Goal: Information Seeking & Learning: Learn about a topic

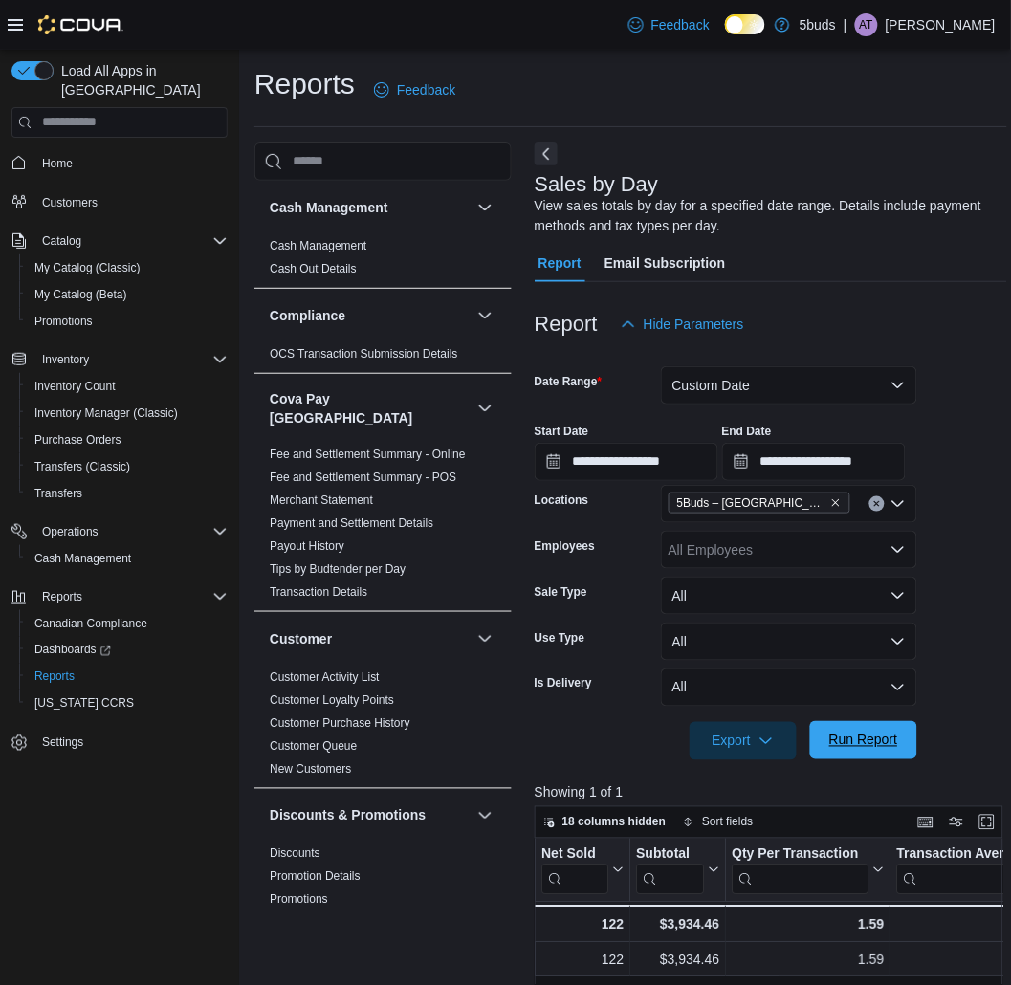
click at [842, 758] on span "Run Report" at bounding box center [864, 740] width 84 height 38
click at [871, 727] on span "Run Report" at bounding box center [864, 740] width 84 height 38
click at [69, 152] on span "Home" at bounding box center [57, 163] width 31 height 23
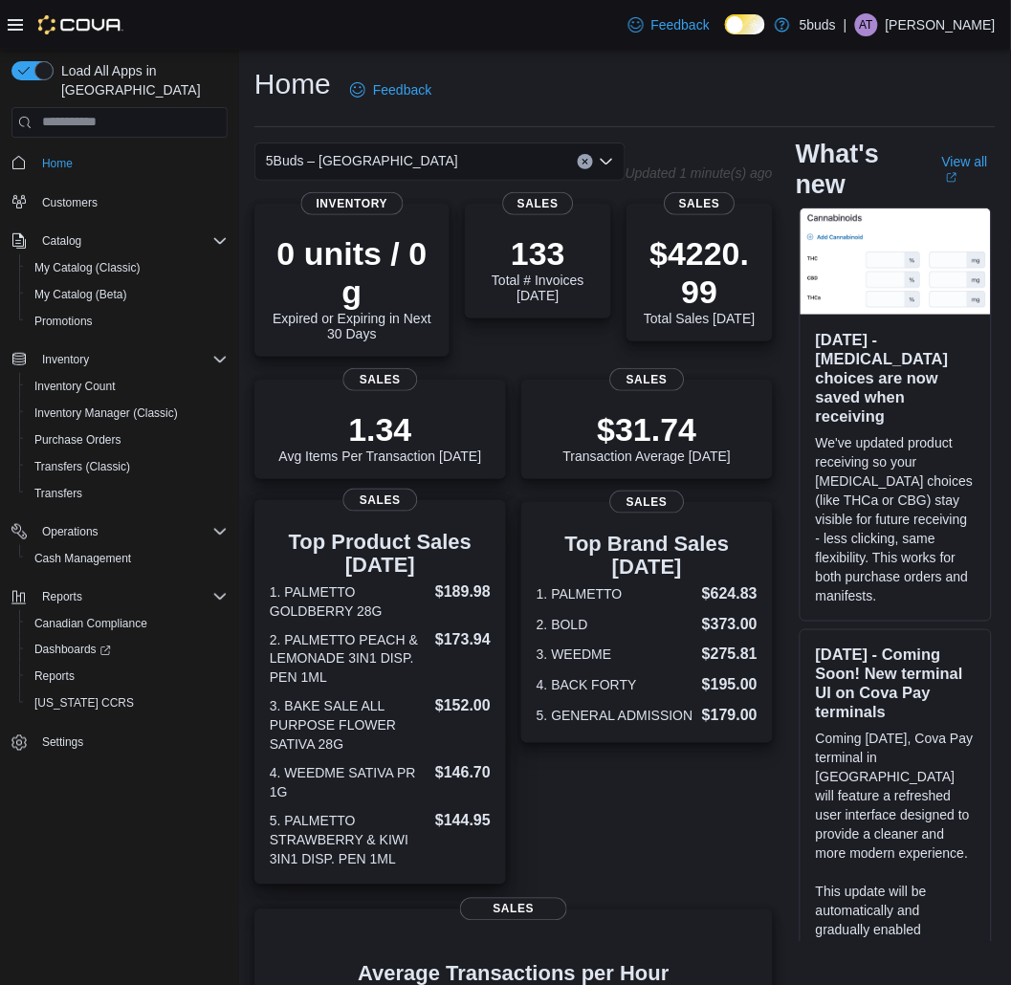
click at [330, 601] on dt "1. PALMETTO GOLDBERRY 28G" at bounding box center [349, 602] width 158 height 38
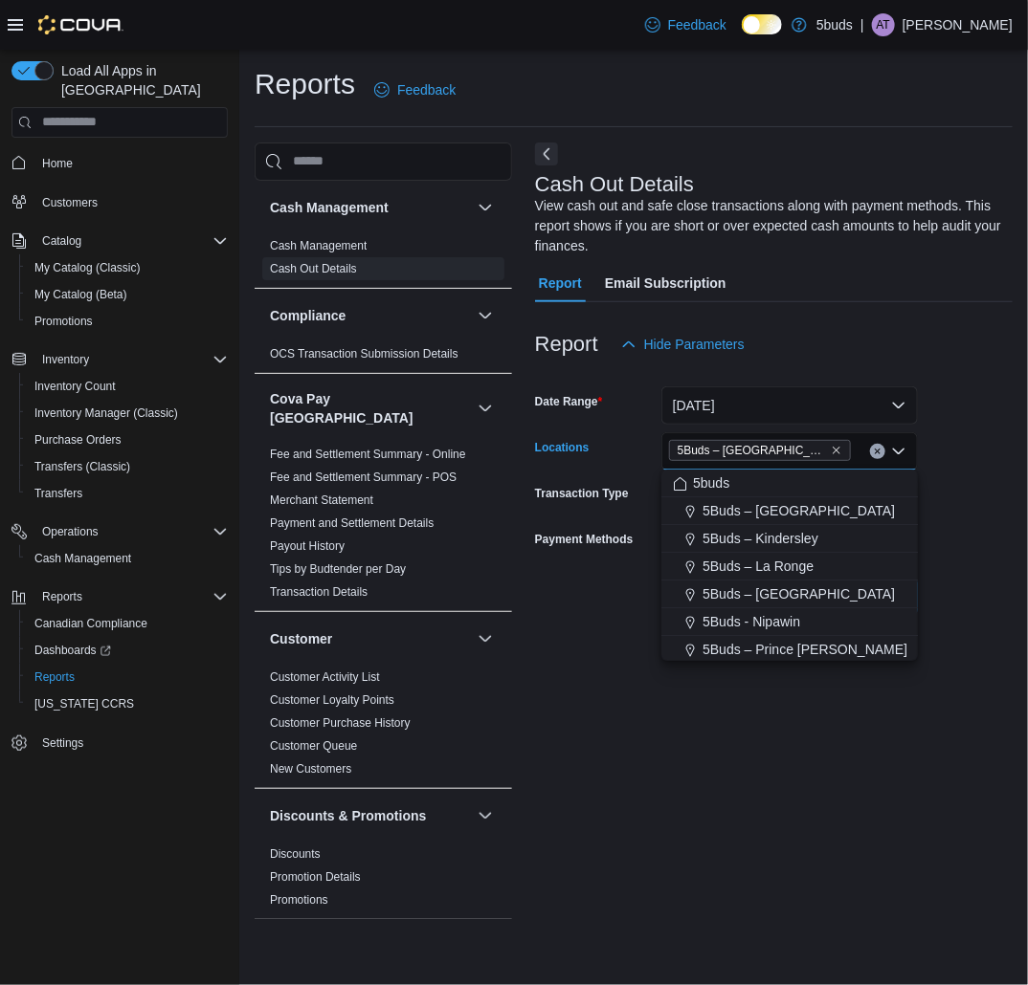
click at [829, 312] on div at bounding box center [773, 313] width 477 height 23
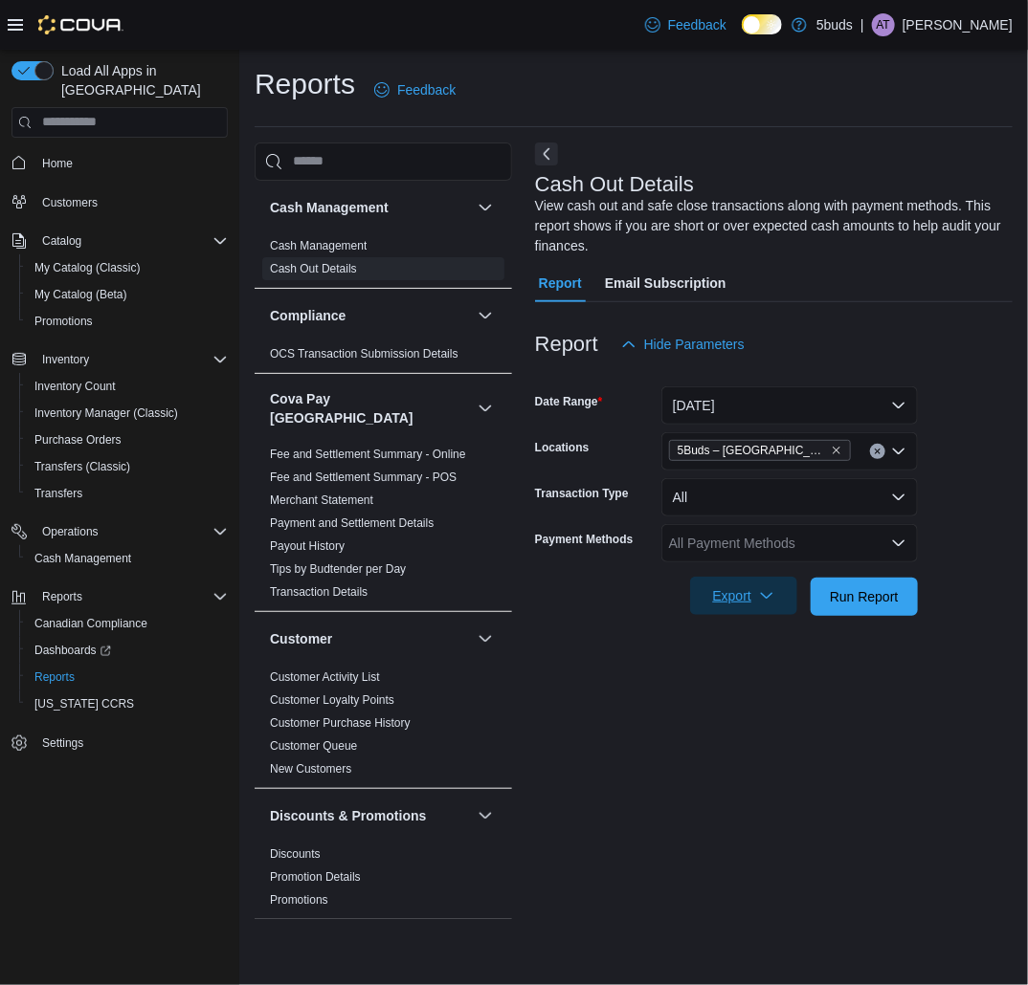
click at [756, 589] on span "Export" at bounding box center [743, 596] width 84 height 38
click at [752, 631] on span "Export to Excel" at bounding box center [746, 634] width 86 height 15
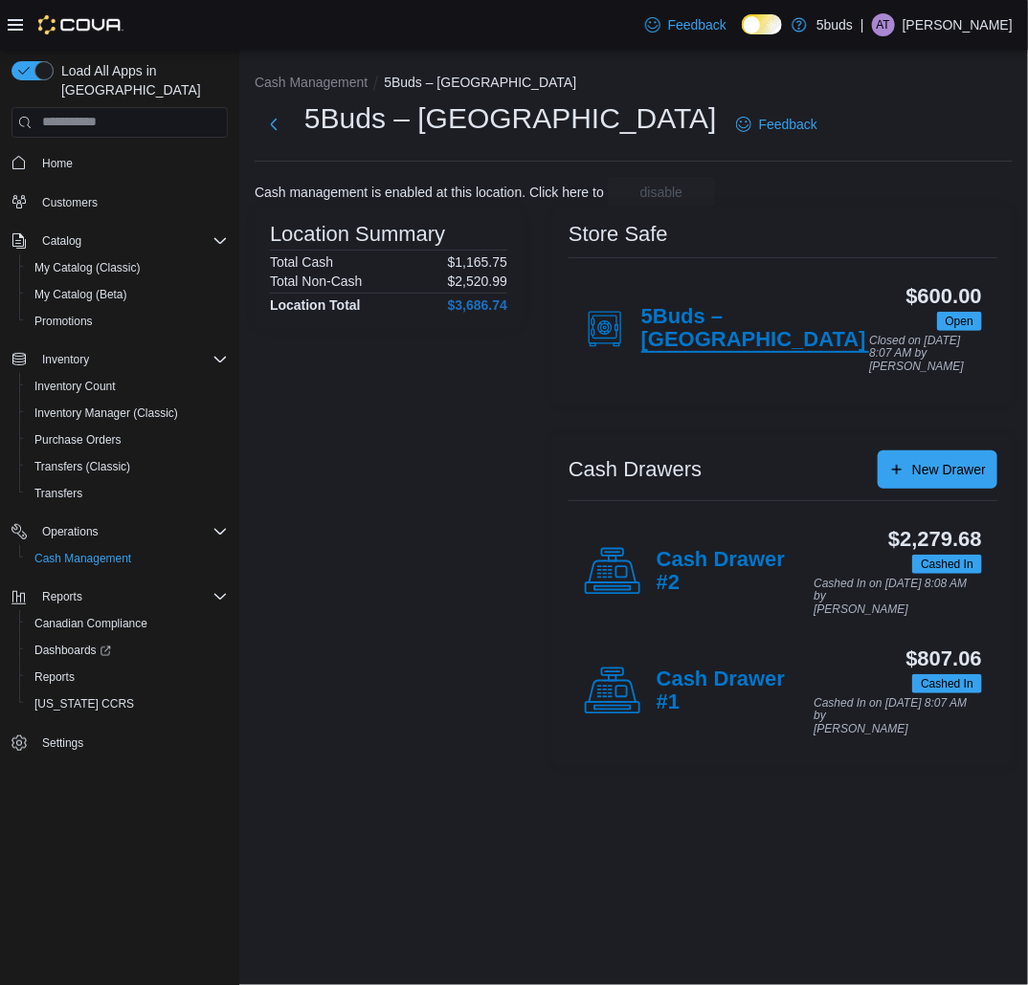
click at [725, 322] on h4 "5Buds – [GEOGRAPHIC_DATA]" at bounding box center [755, 329] width 229 height 48
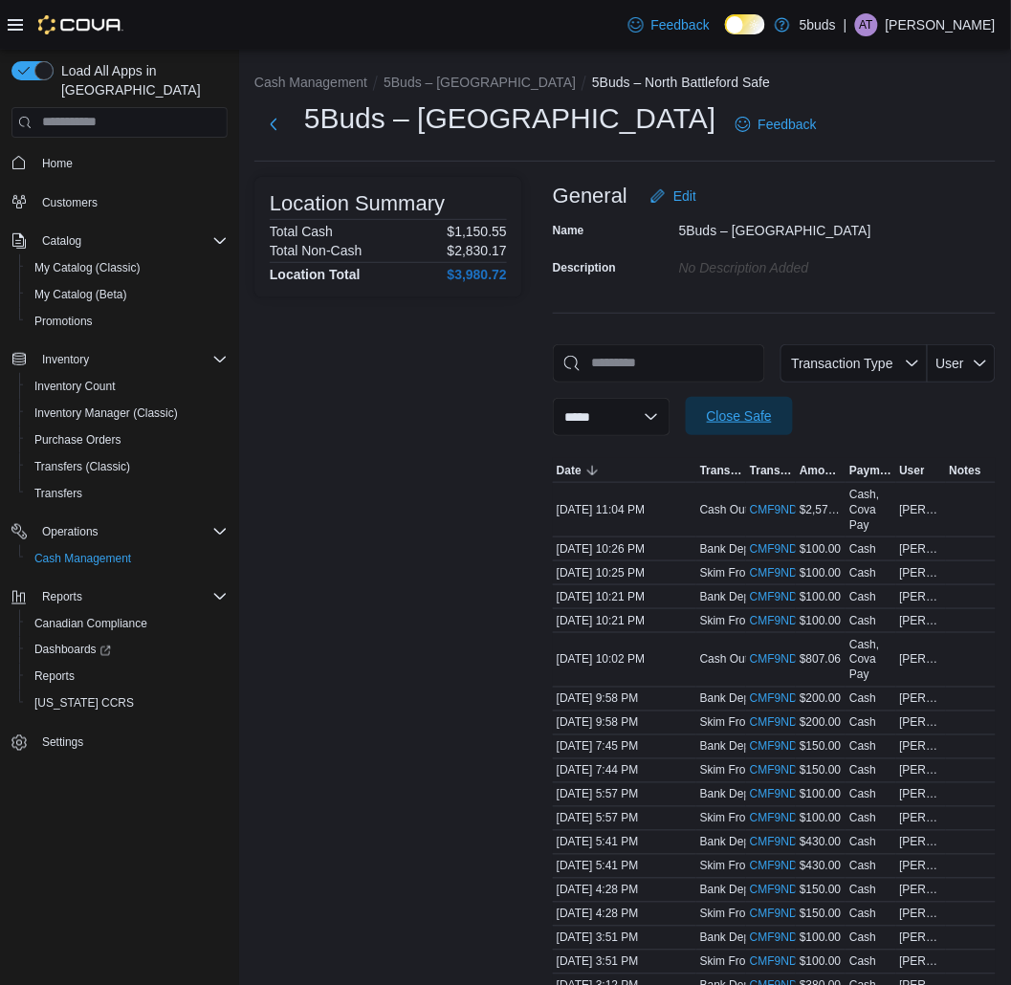
click at [777, 400] on span "Close Safe" at bounding box center [739, 416] width 84 height 38
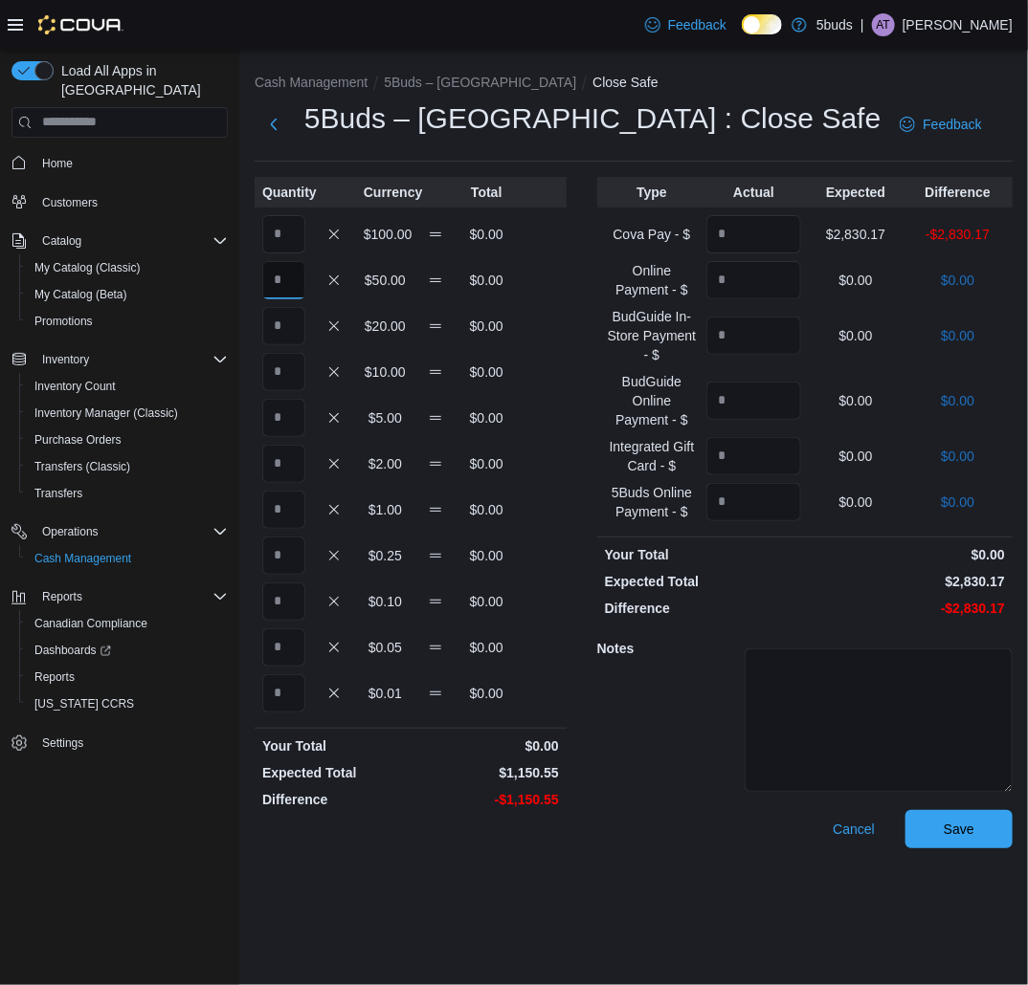
click at [300, 290] on input "Quantity" at bounding box center [283, 280] width 43 height 38
type input "*"
type input "**"
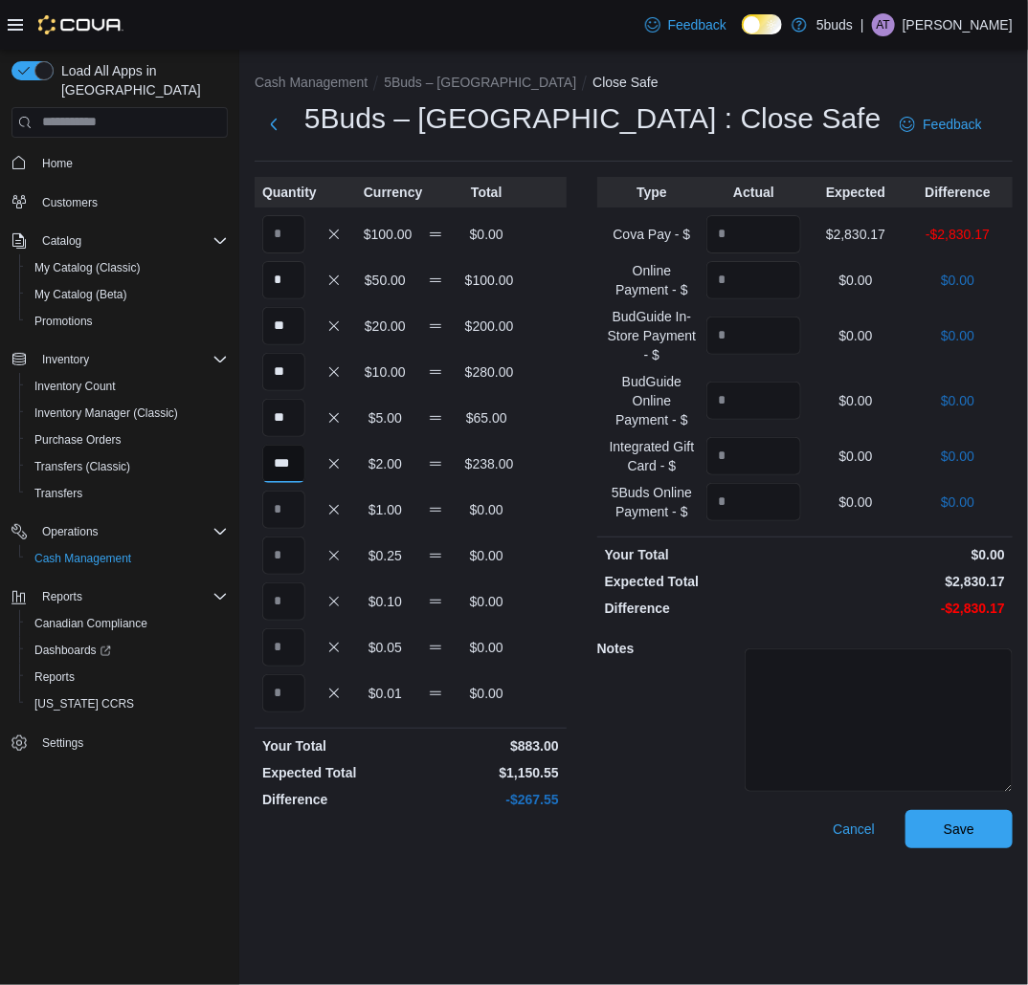
scroll to position [0, 1]
type input "***"
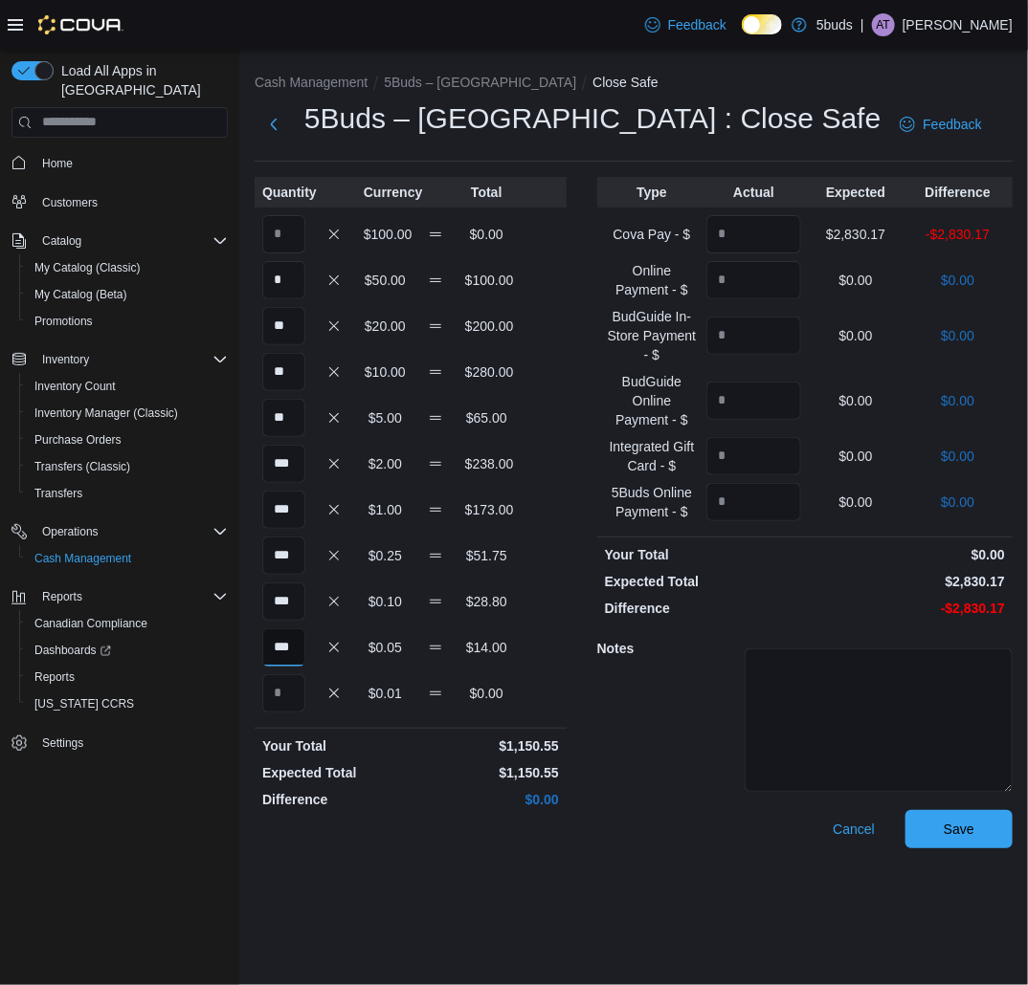
type input "***"
click at [737, 242] on input "Quantity" at bounding box center [753, 234] width 95 height 38
type input "*******"
click at [958, 832] on span "Save" at bounding box center [958, 828] width 31 height 19
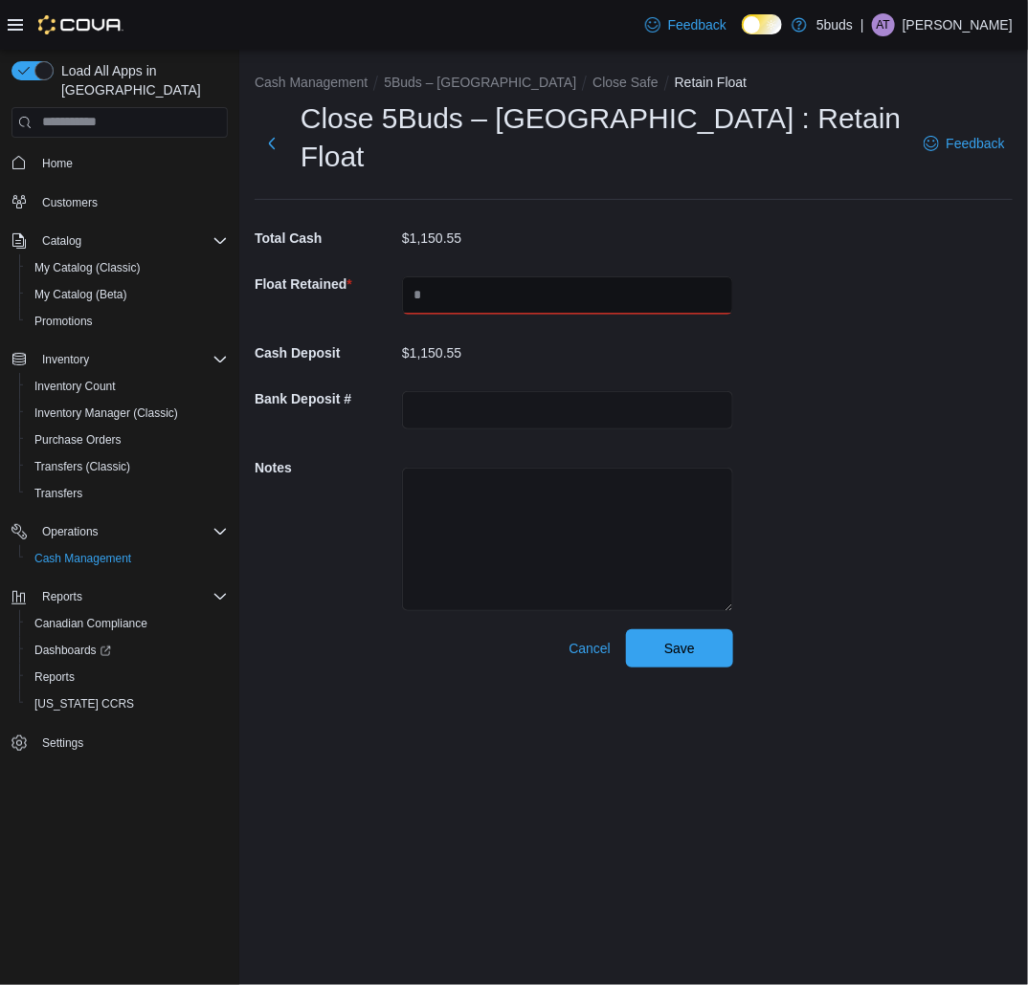
click at [457, 276] on input "text" at bounding box center [567, 295] width 331 height 38
type input "****"
click at [711, 629] on span "Save" at bounding box center [679, 648] width 84 height 38
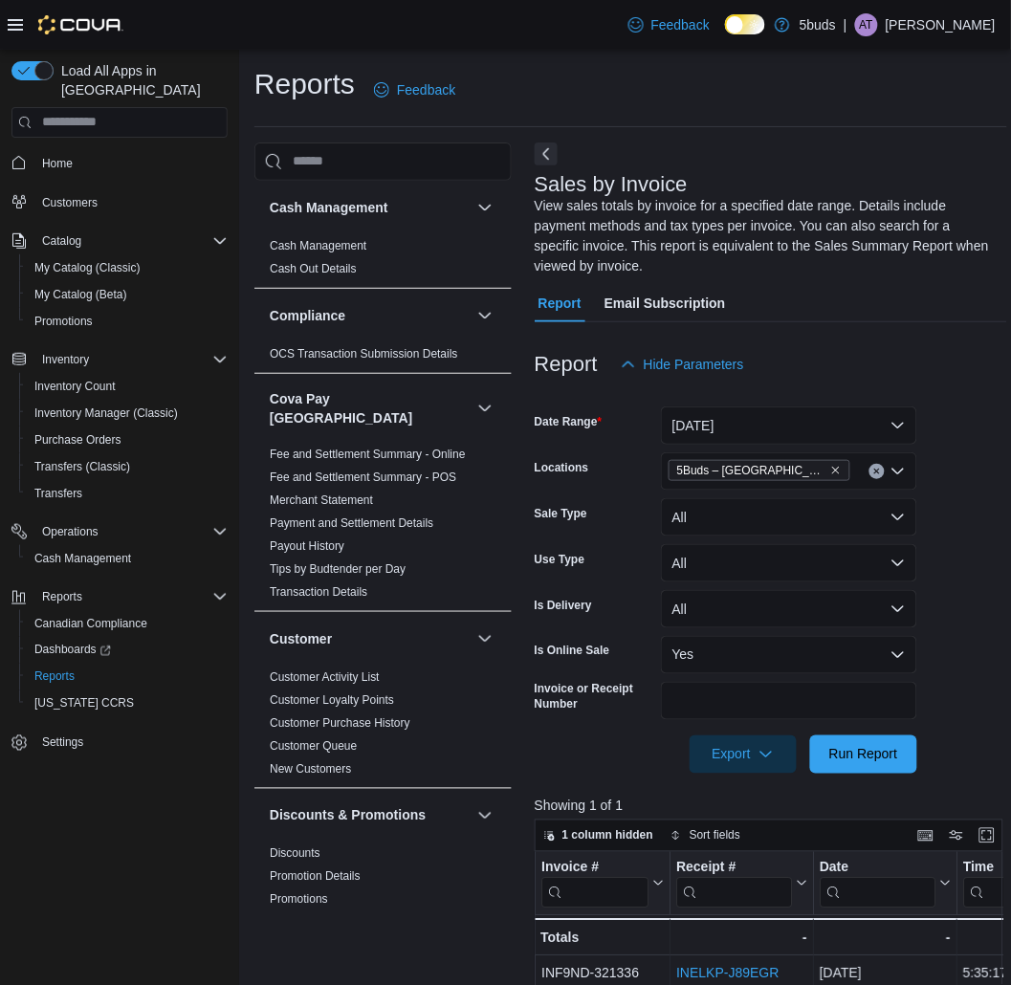
scroll to position [1275, 0]
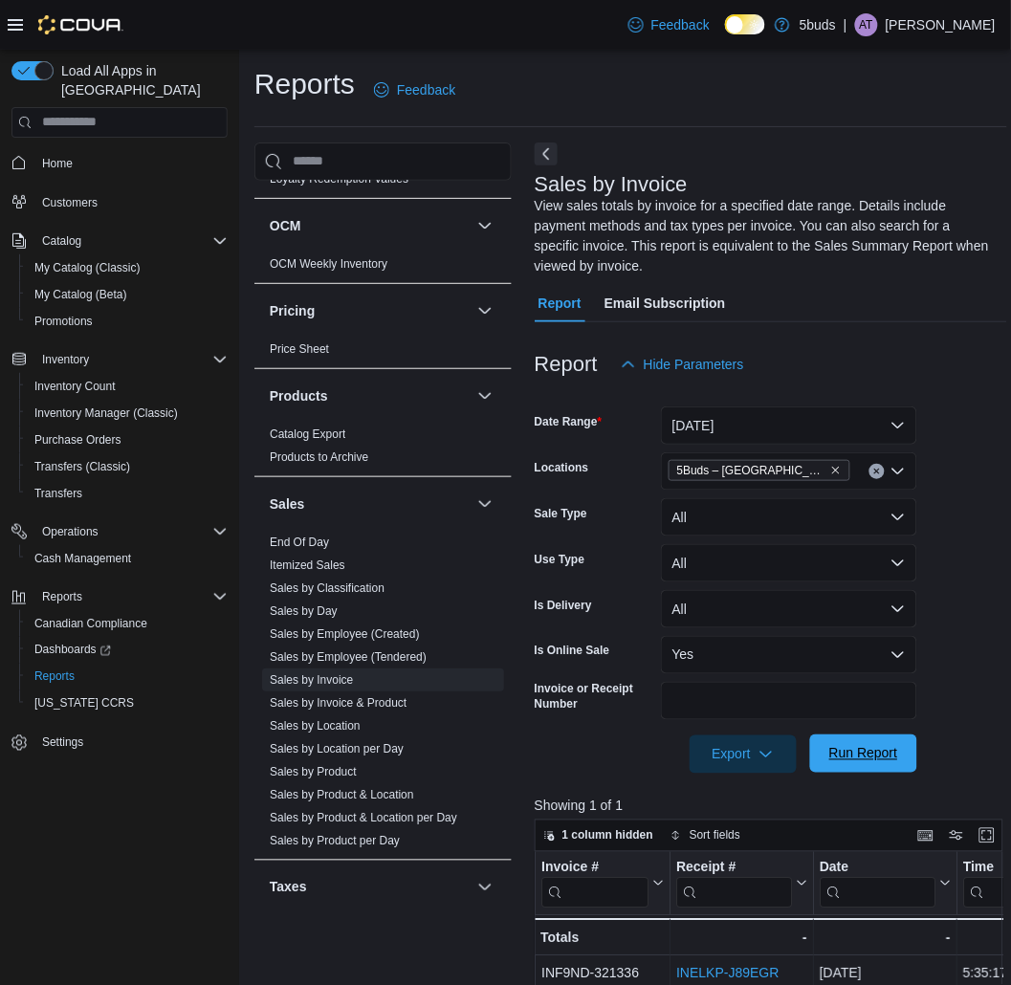
click at [865, 752] on span "Run Report" at bounding box center [863, 753] width 69 height 19
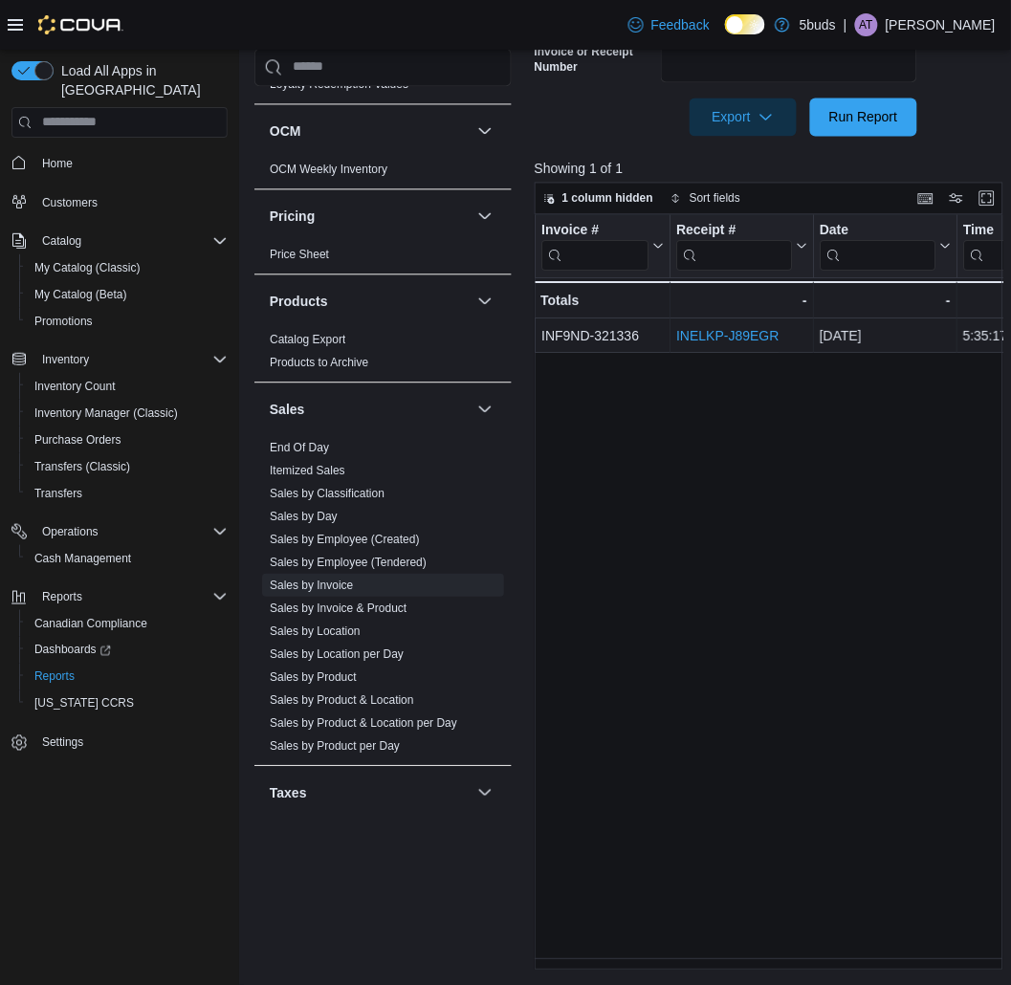
scroll to position [106, 0]
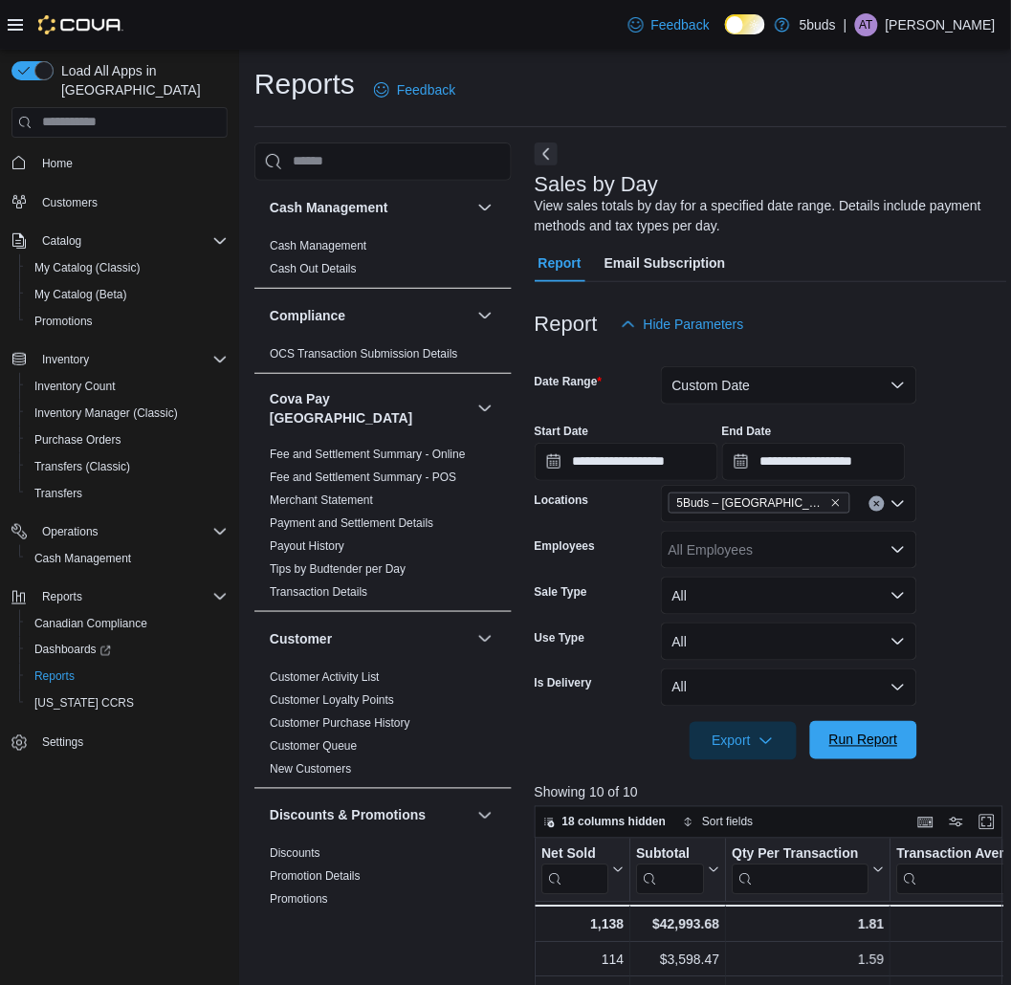
click at [890, 747] on span "Run Report" at bounding box center [863, 740] width 69 height 19
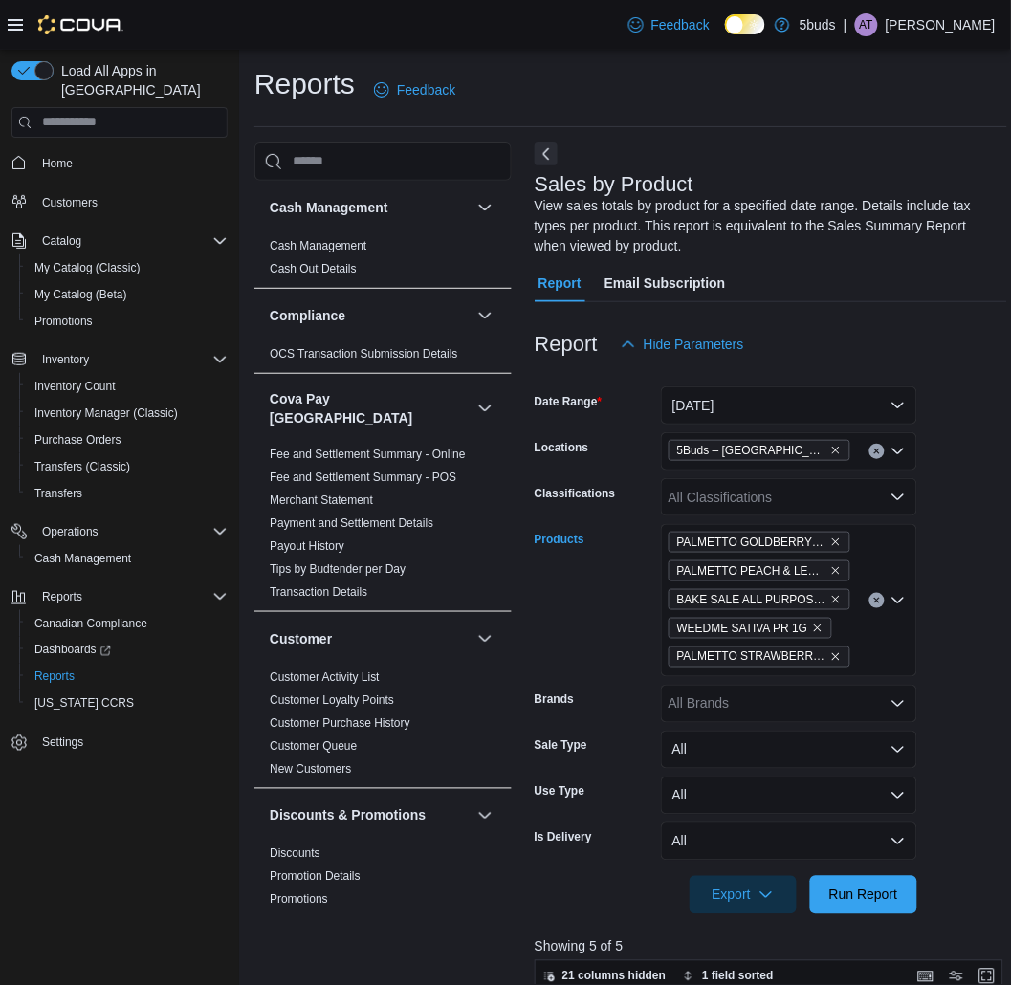
click at [874, 599] on icon "Clear input" at bounding box center [877, 601] width 8 height 8
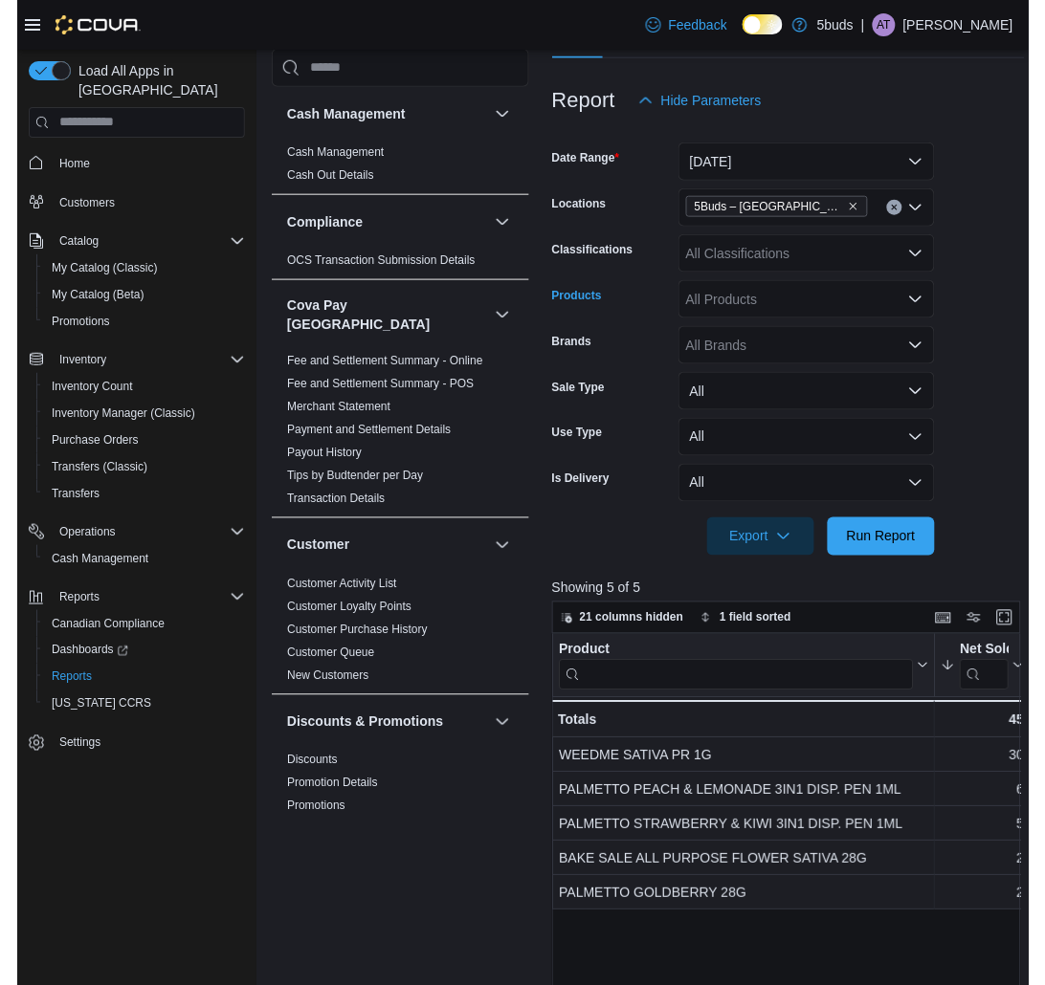
scroll to position [319, 0]
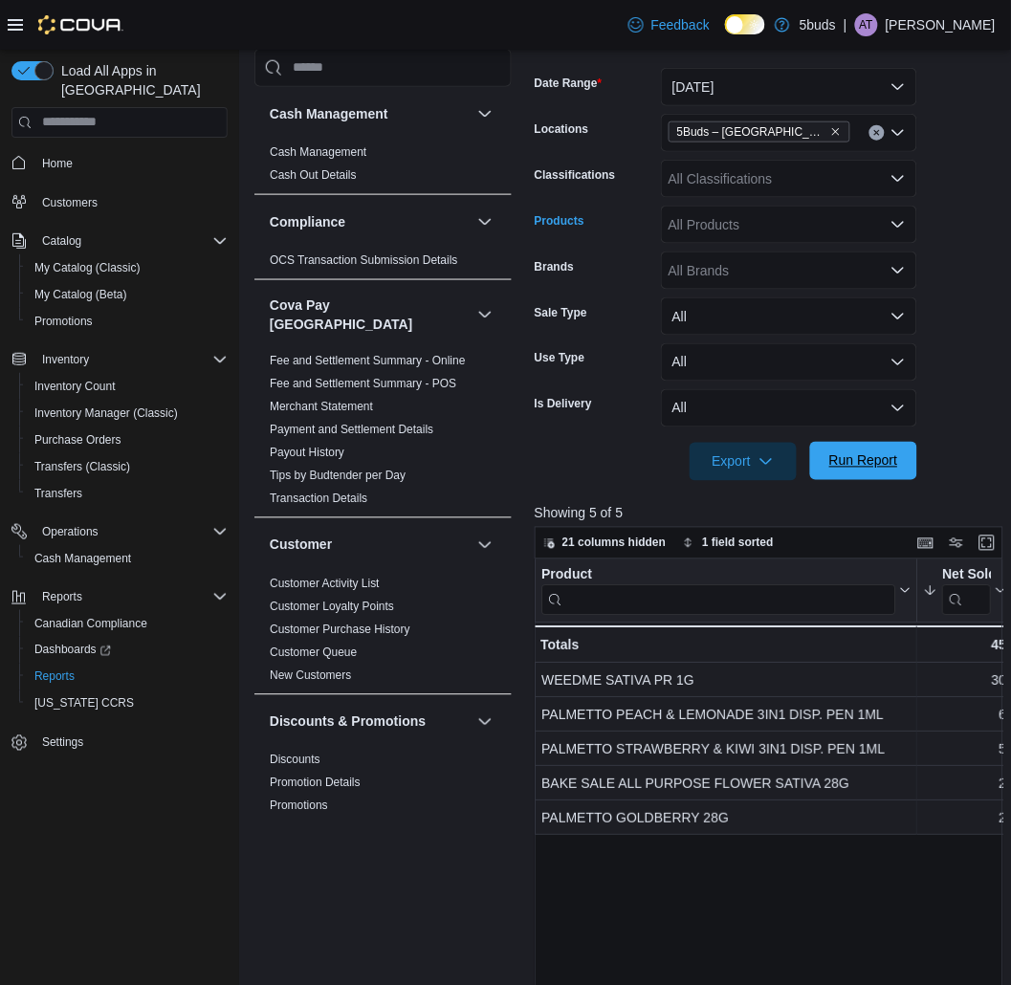
click at [891, 463] on span "Run Report" at bounding box center [863, 461] width 69 height 19
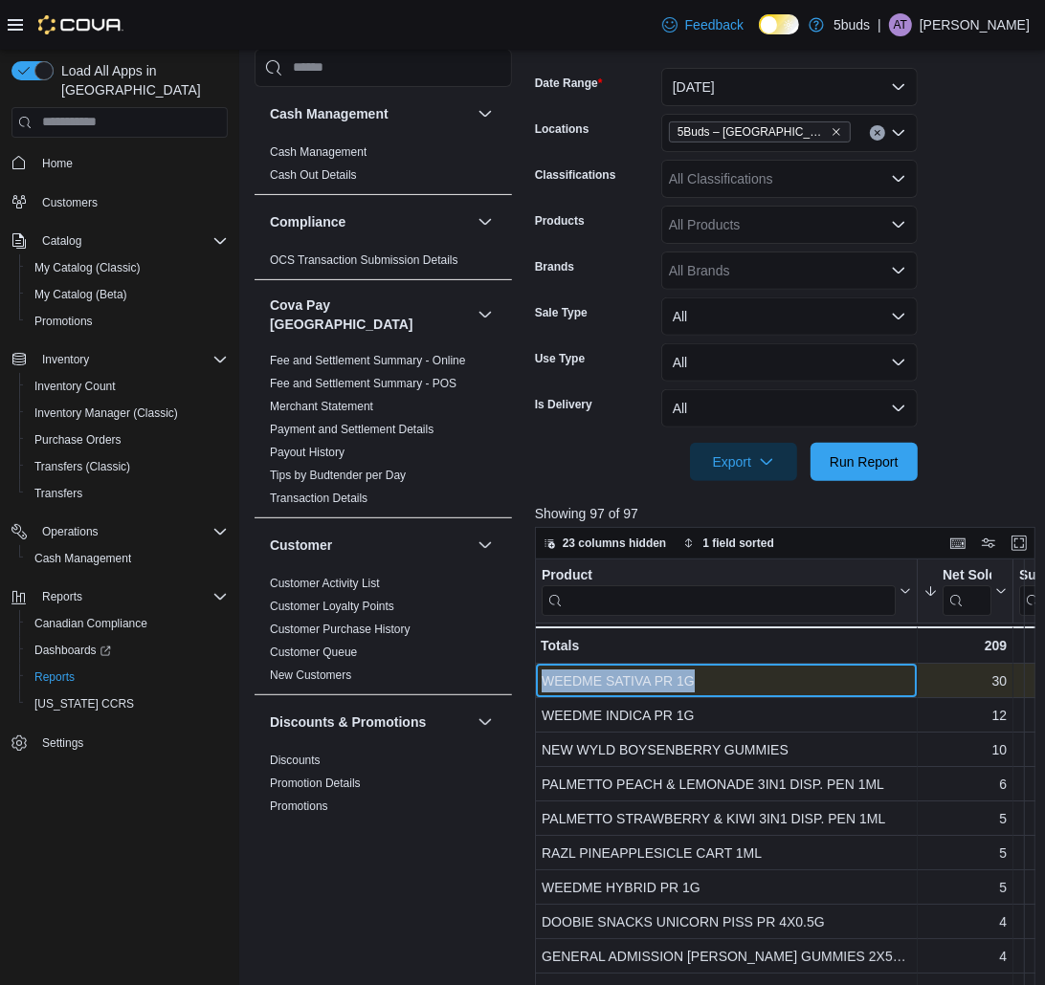
drag, startPoint x: 780, startPoint y: 675, endPoint x: 545, endPoint y: 675, distance: 234.4
click at [545, 675] on div "WEEDME SATIVA PR 1G" at bounding box center [725, 681] width 369 height 23
copy div "WEEDME SATIVA PR 1G"
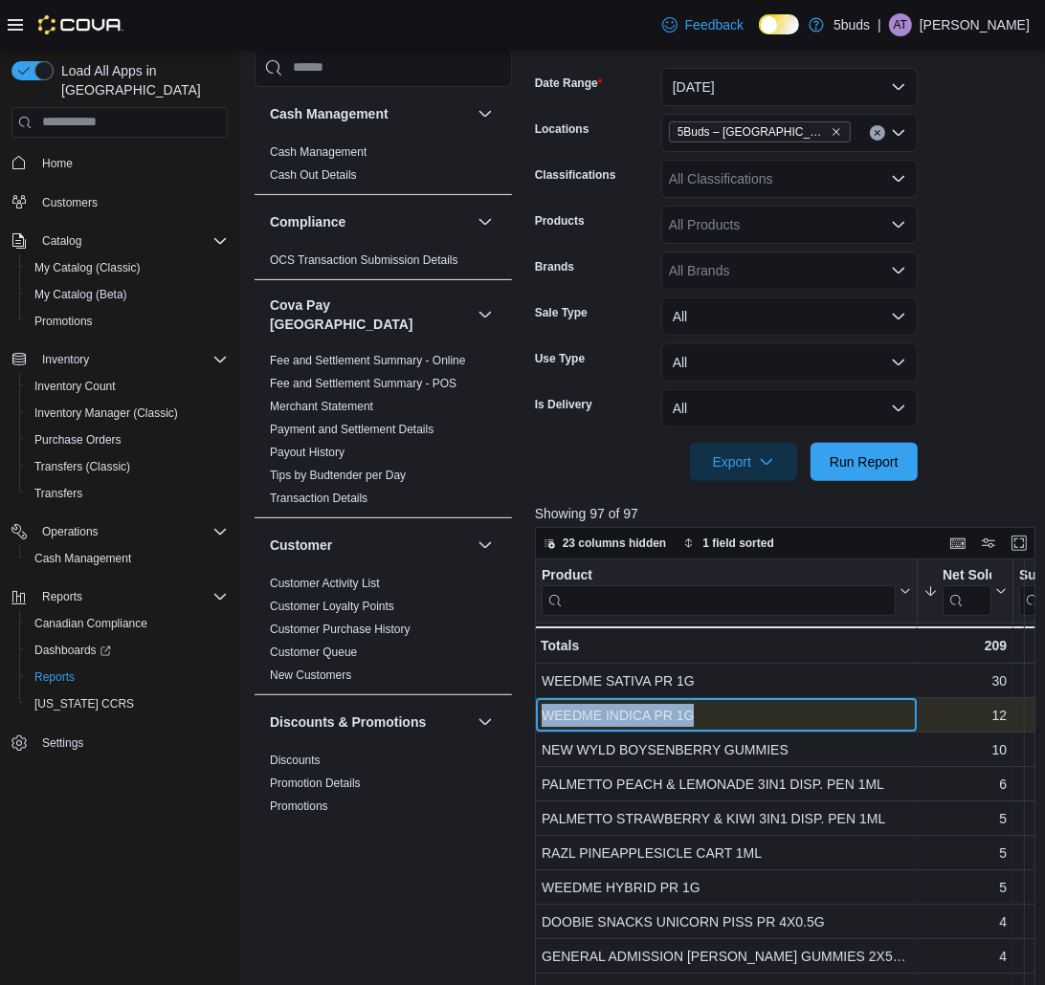
drag, startPoint x: 747, startPoint y: 714, endPoint x: 541, endPoint y: 702, distance: 207.0
click at [541, 702] on div "WEEDME INDICA PR 1G - Product, column 1, row 2" at bounding box center [726, 715] width 383 height 34
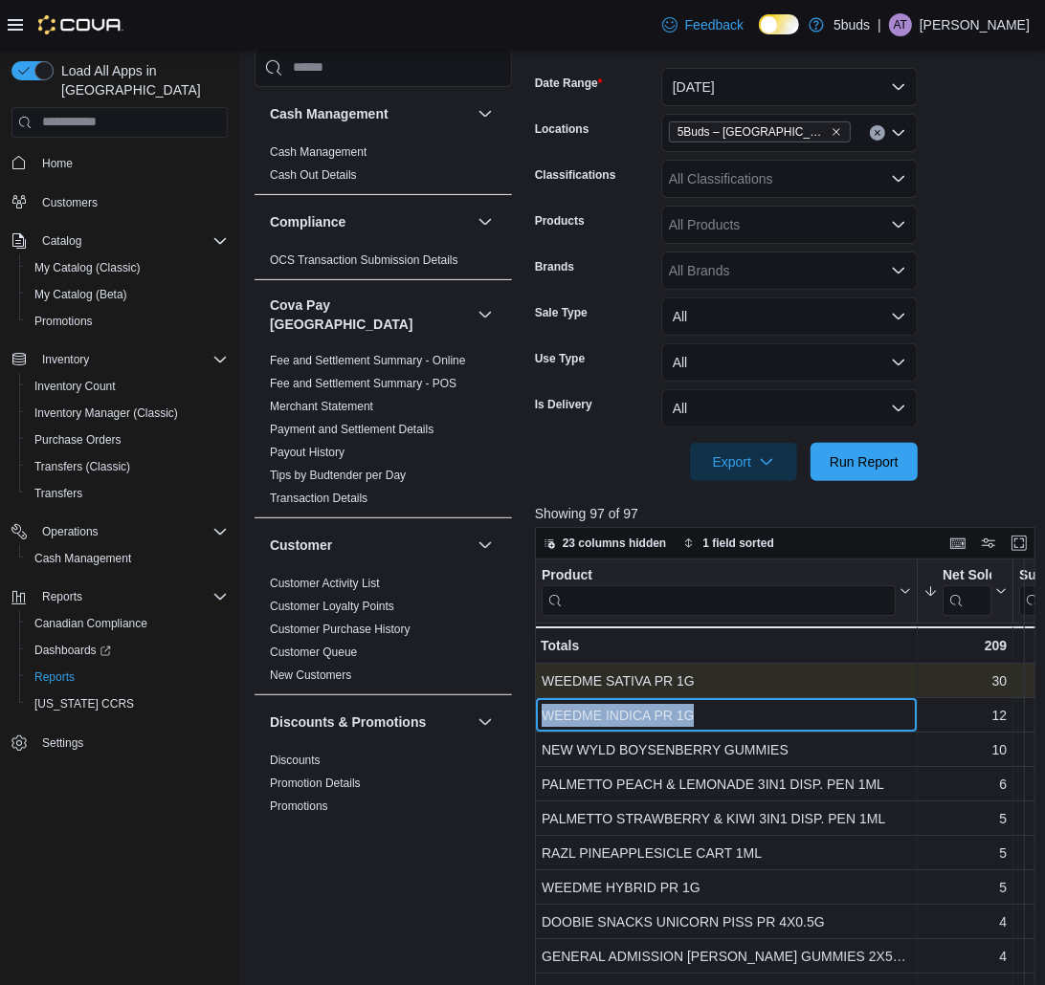
copy div "WEEDME INDICA PR 1G"
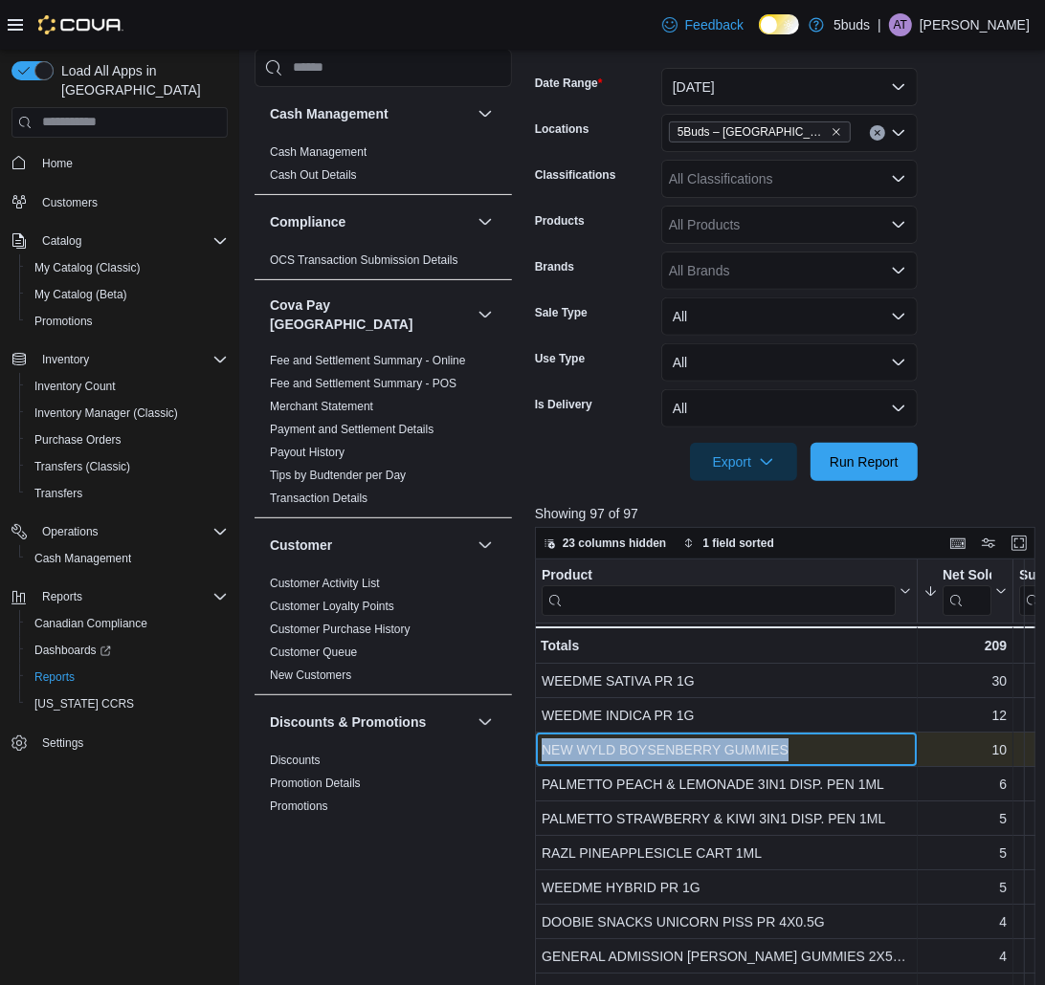
drag, startPoint x: 796, startPoint y: 744, endPoint x: 539, endPoint y: 743, distance: 257.4
click at [539, 743] on div "NEW WYLD BOYSENBERRY GUMMIES - Product, column 1, row 3" at bounding box center [726, 750] width 383 height 34
copy div "NEW WYLD BOYSENBERRY GUMMIES"
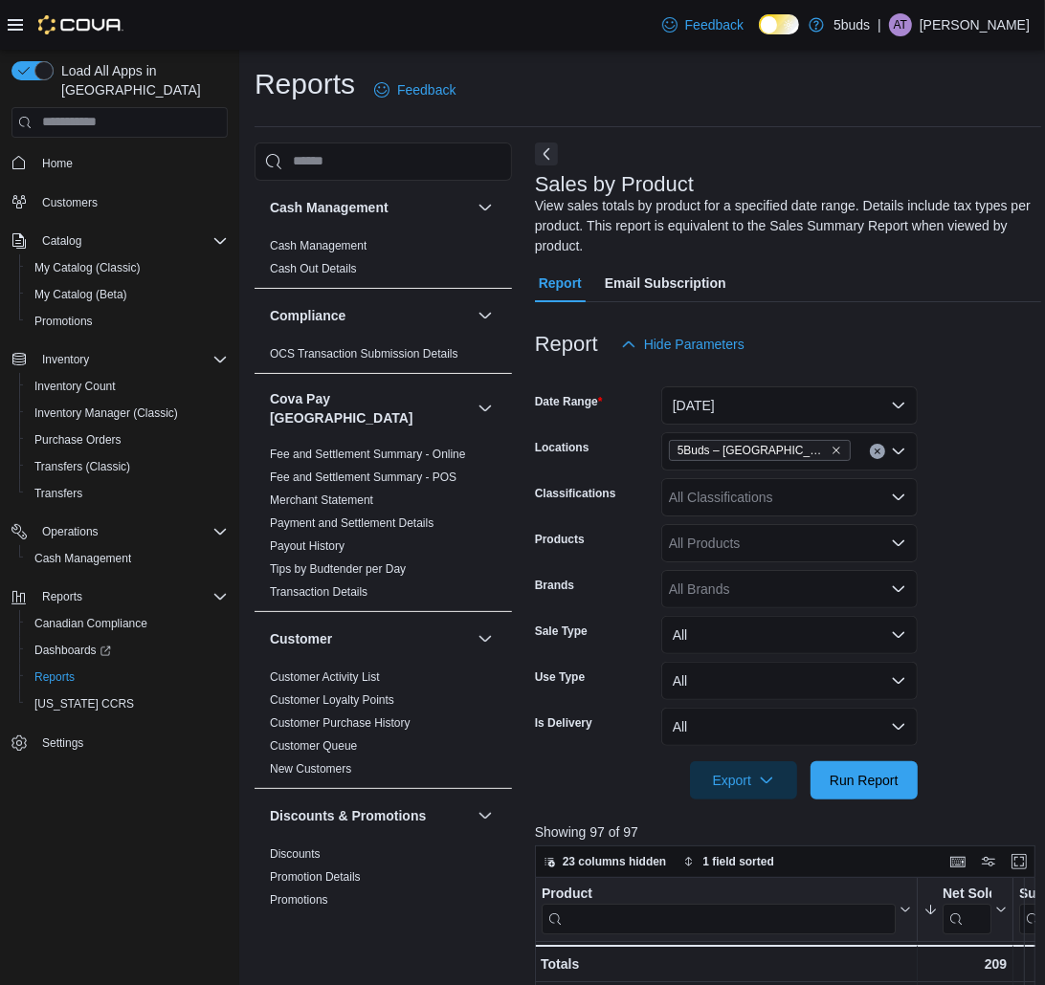
click at [23, 29] on div at bounding box center [66, 24] width 116 height 19
click at [19, 31] on icon at bounding box center [15, 24] width 15 height 15
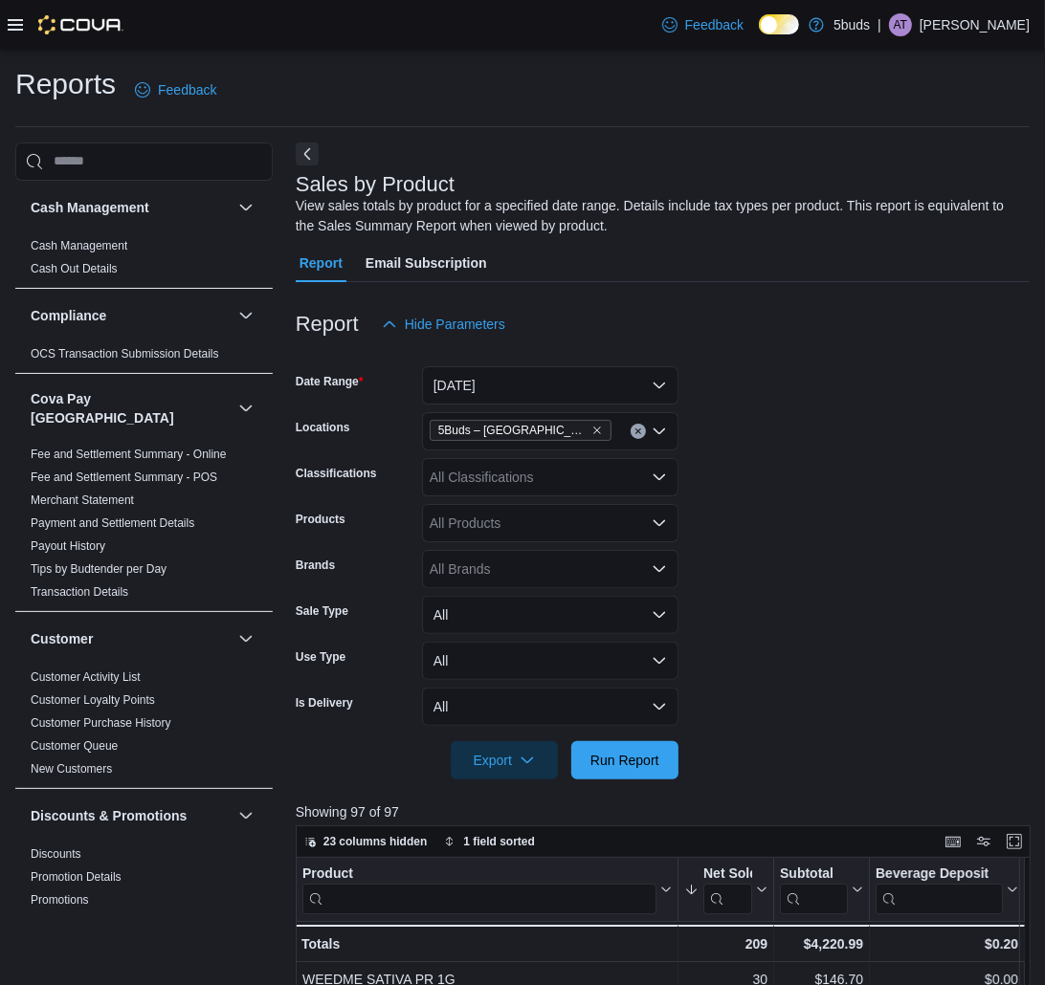
click at [8, 26] on icon at bounding box center [15, 24] width 15 height 15
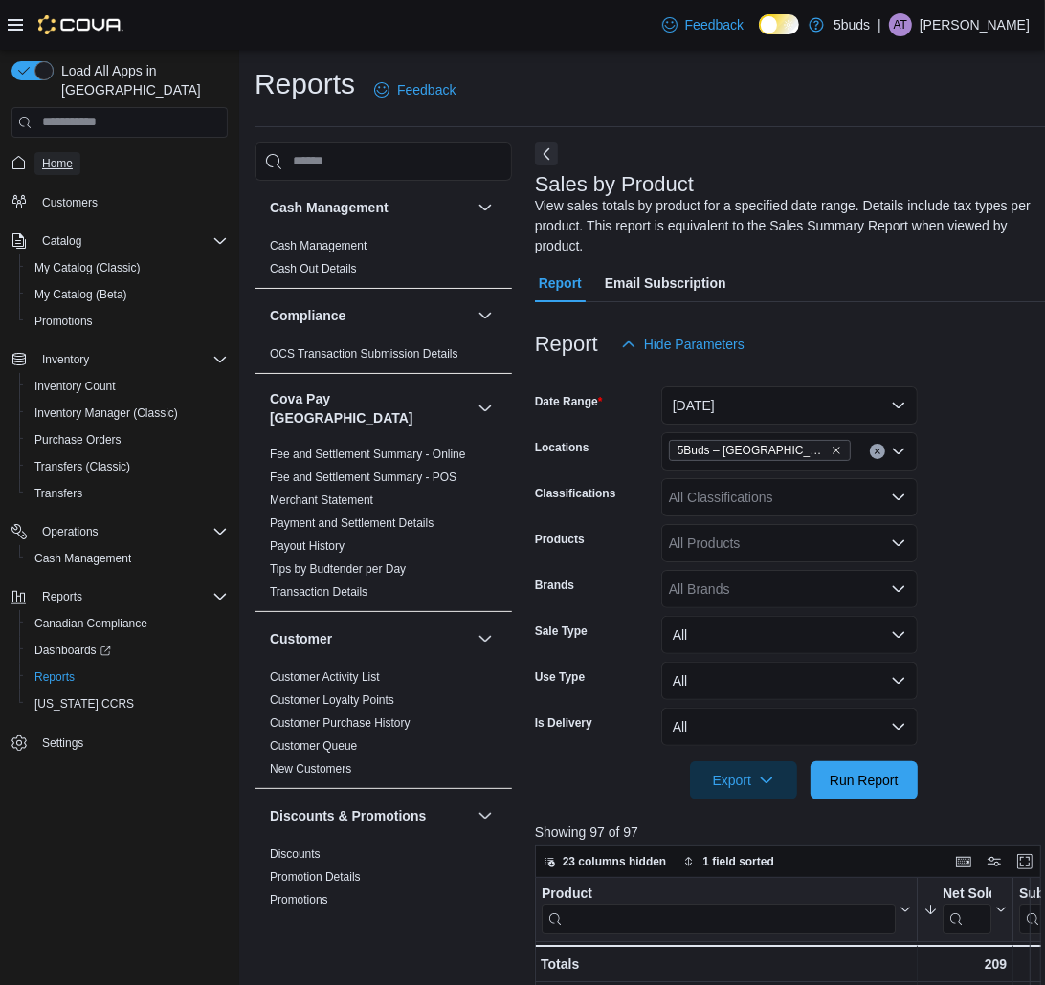
click at [39, 152] on link "Home" at bounding box center [57, 163] width 46 height 23
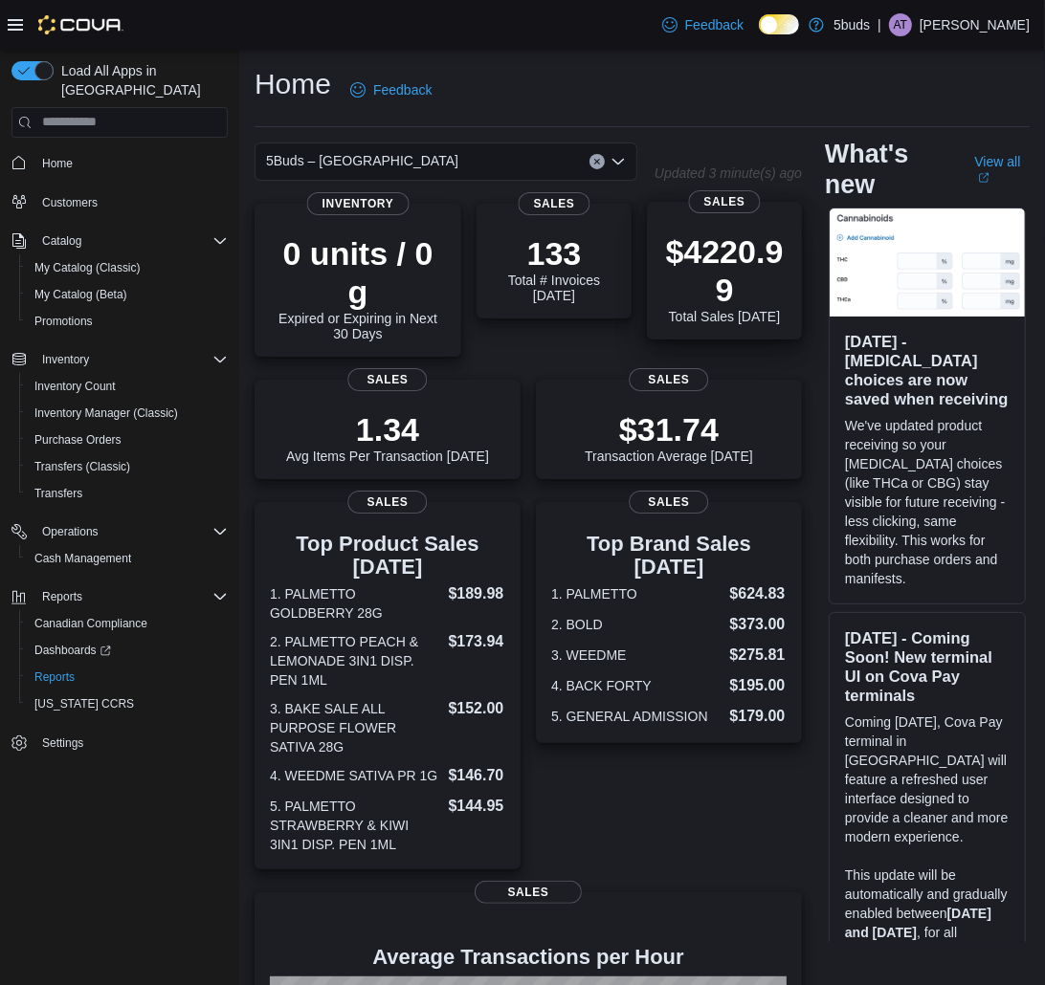
click at [687, 244] on p "$4220.99" at bounding box center [724, 270] width 124 height 77
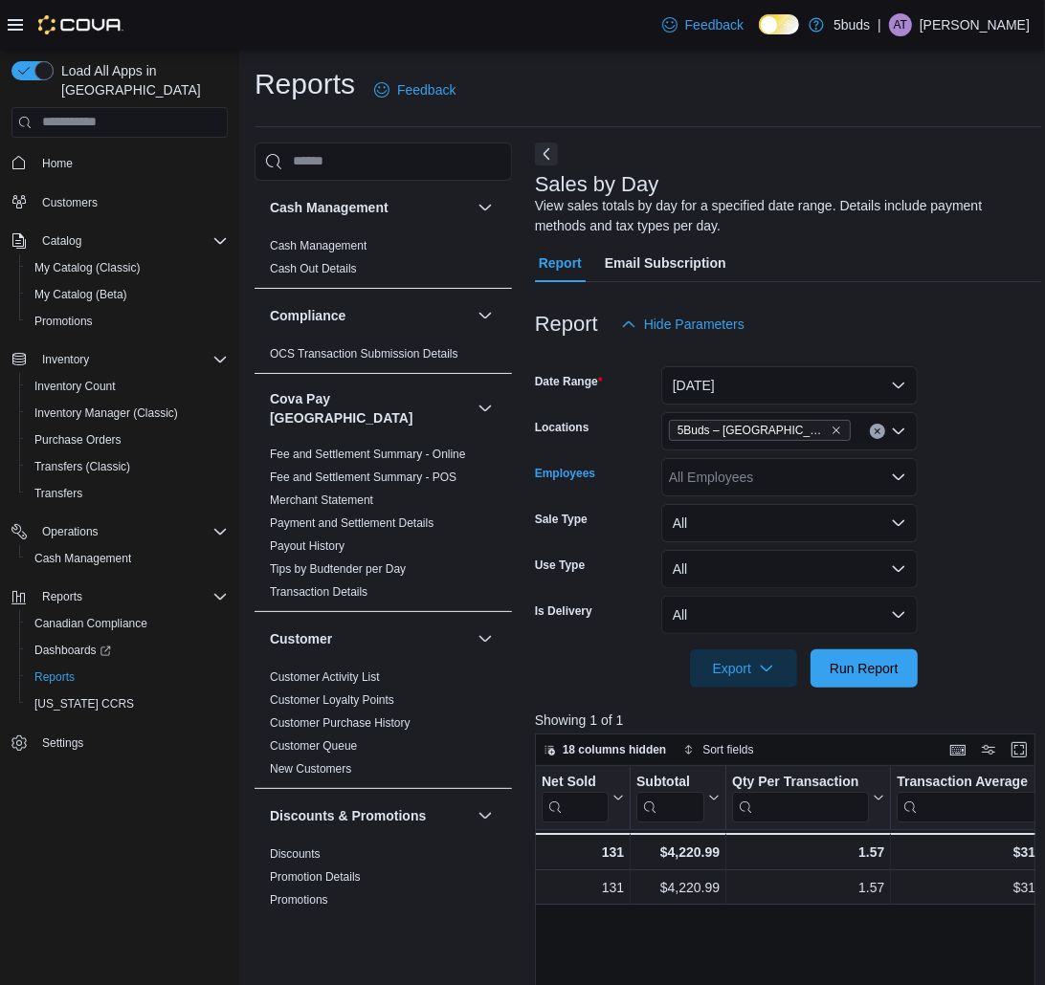
click at [710, 471] on div "All Employees" at bounding box center [789, 477] width 256 height 38
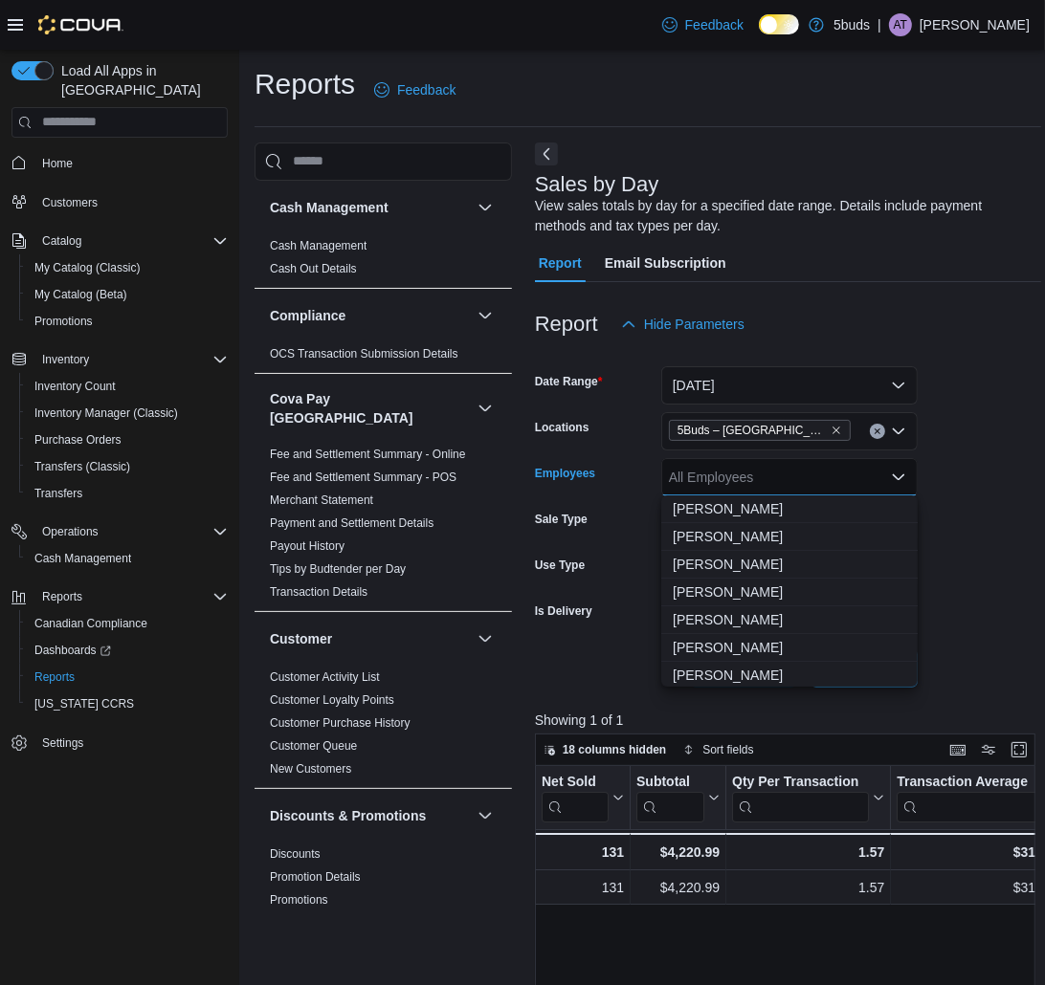
click at [967, 466] on form "Date Range [DATE] Locations 5Buds – [GEOGRAPHIC_DATA] Employees All Employees C…" at bounding box center [788, 515] width 506 height 344
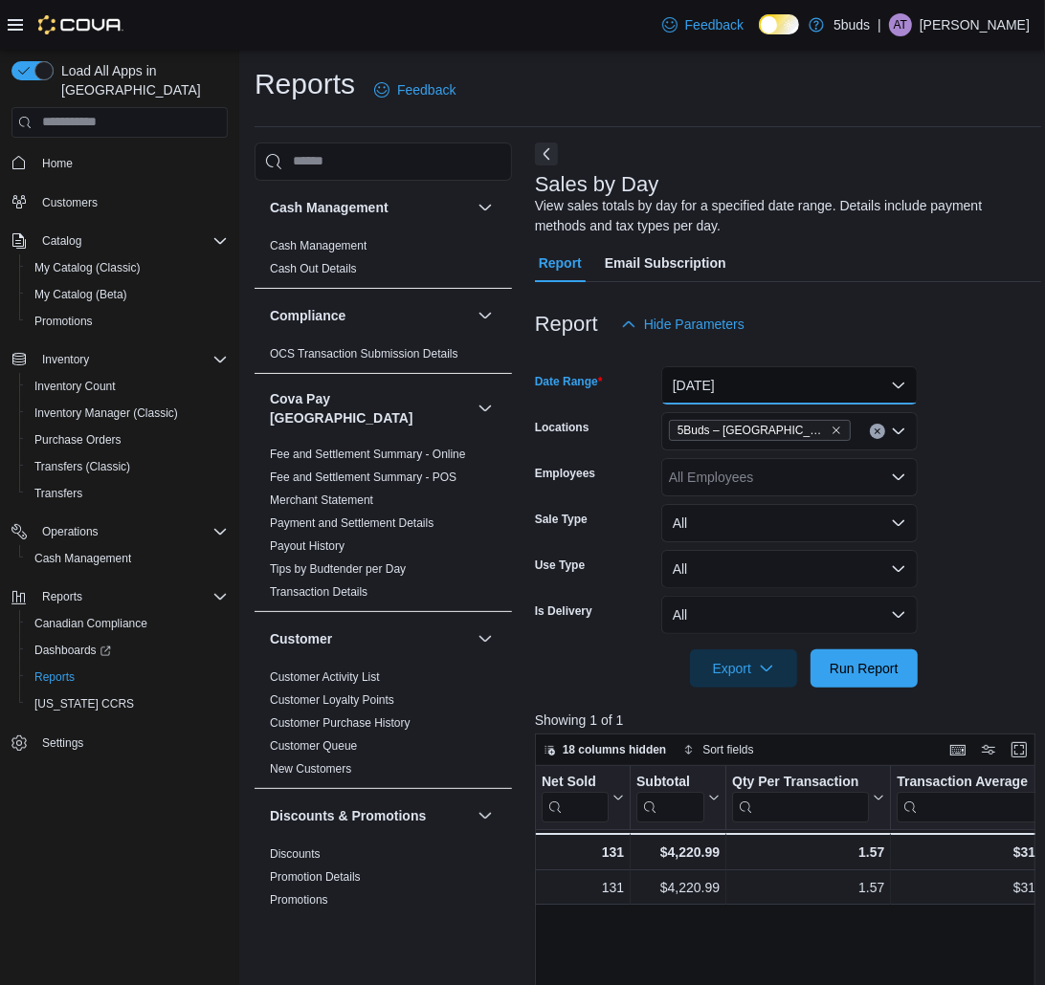
click at [762, 387] on button "[DATE]" at bounding box center [789, 385] width 256 height 38
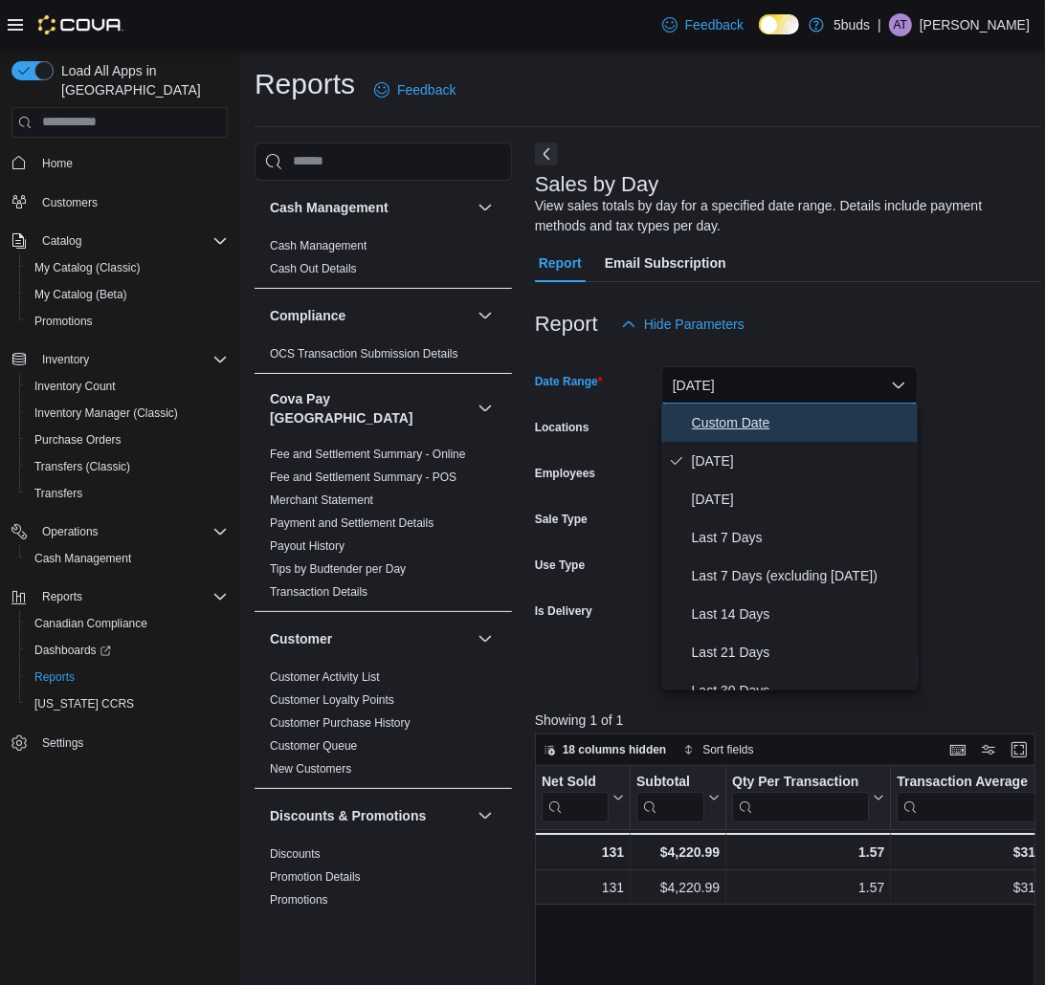
click at [744, 440] on button "Custom Date" at bounding box center [789, 423] width 256 height 38
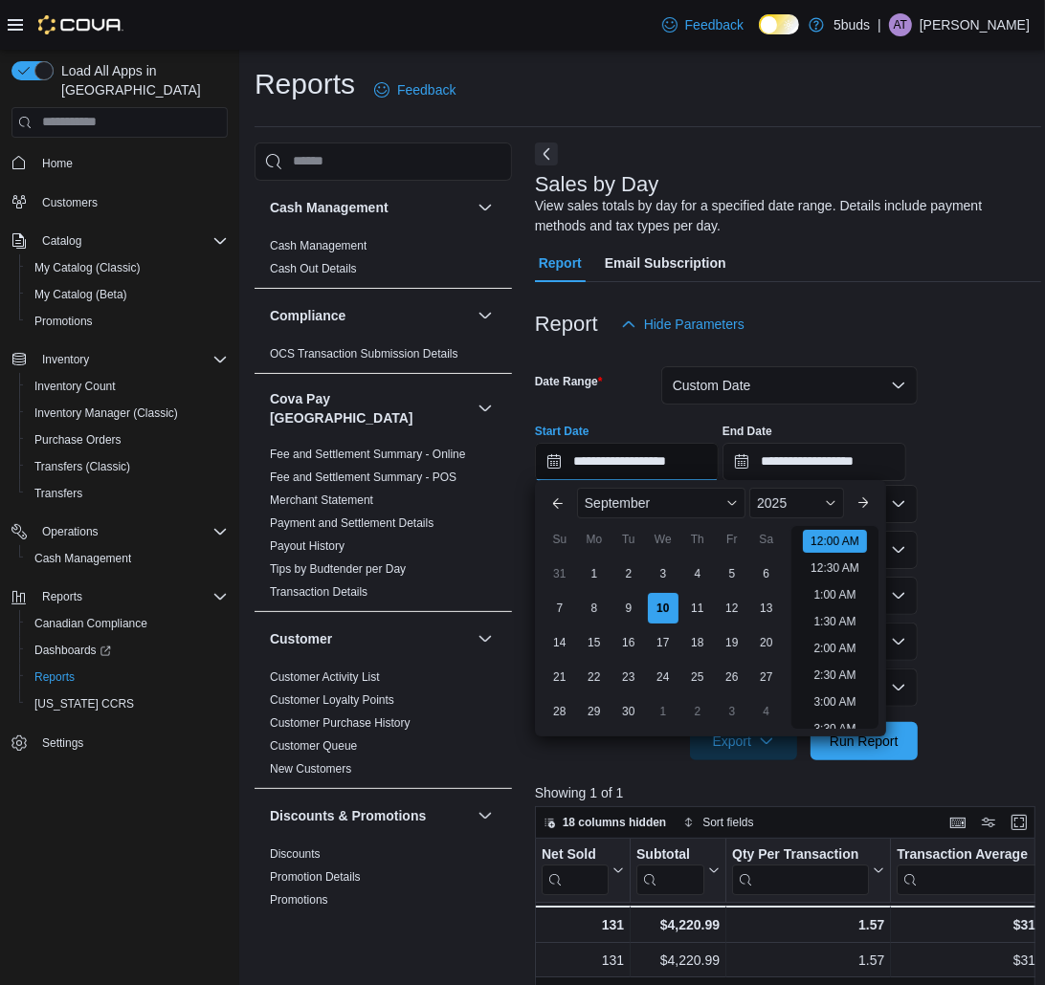
click at [718, 460] on input "**********" at bounding box center [627, 462] width 184 height 38
click at [603, 576] on div "1" at bounding box center [593, 574] width 33 height 33
type input "**********"
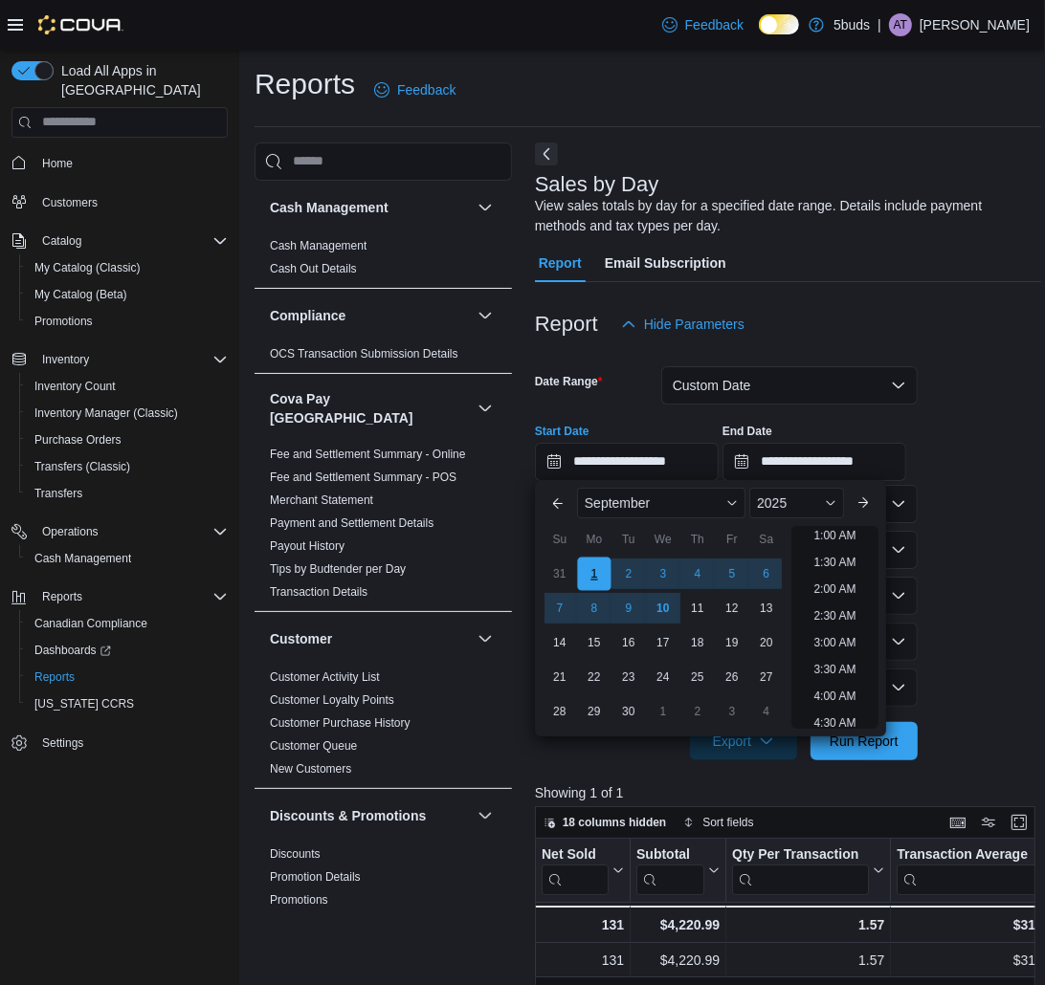
scroll to position [4, 0]
click at [815, 462] on input "**********" at bounding box center [814, 462] width 184 height 38
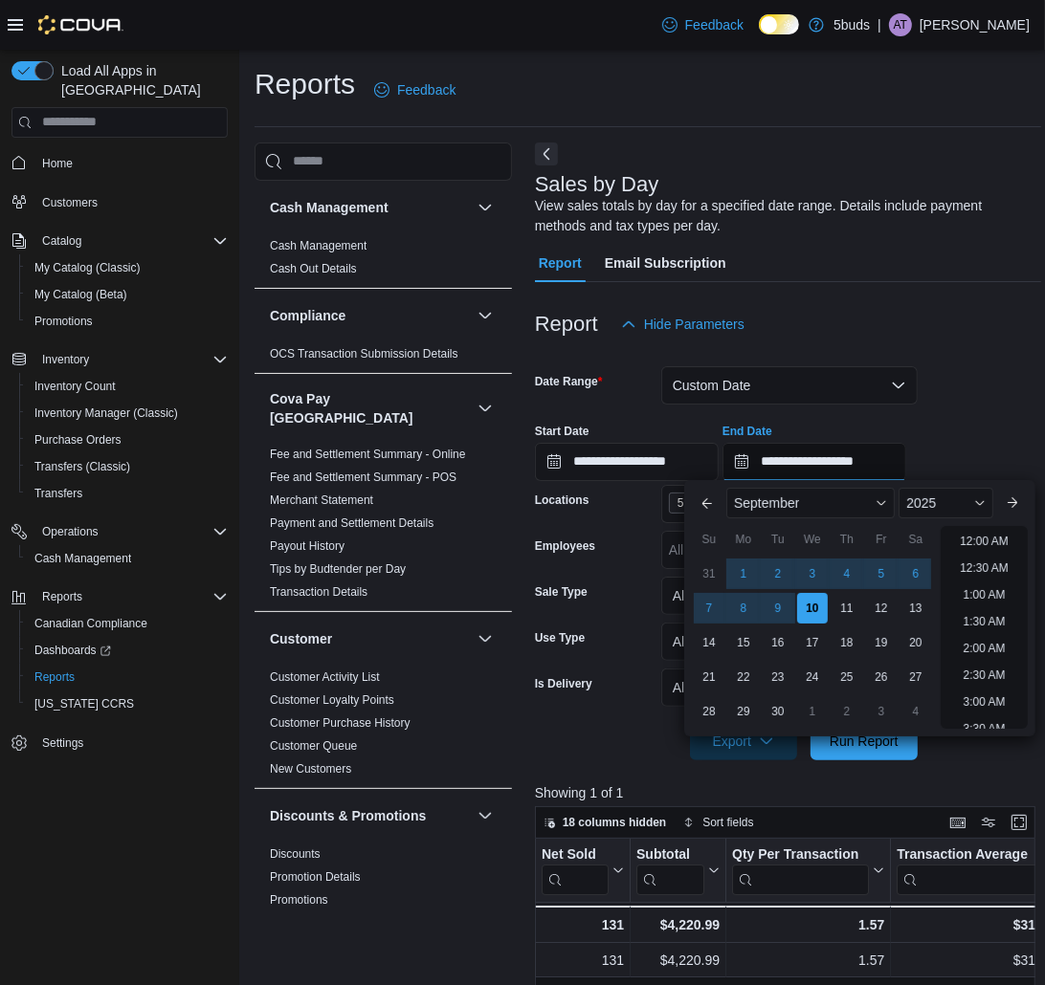
scroll to position [1086, 0]
click at [823, 594] on div "10" at bounding box center [811, 608] width 33 height 33
click at [885, 743] on span "Run Report" at bounding box center [863, 740] width 69 height 19
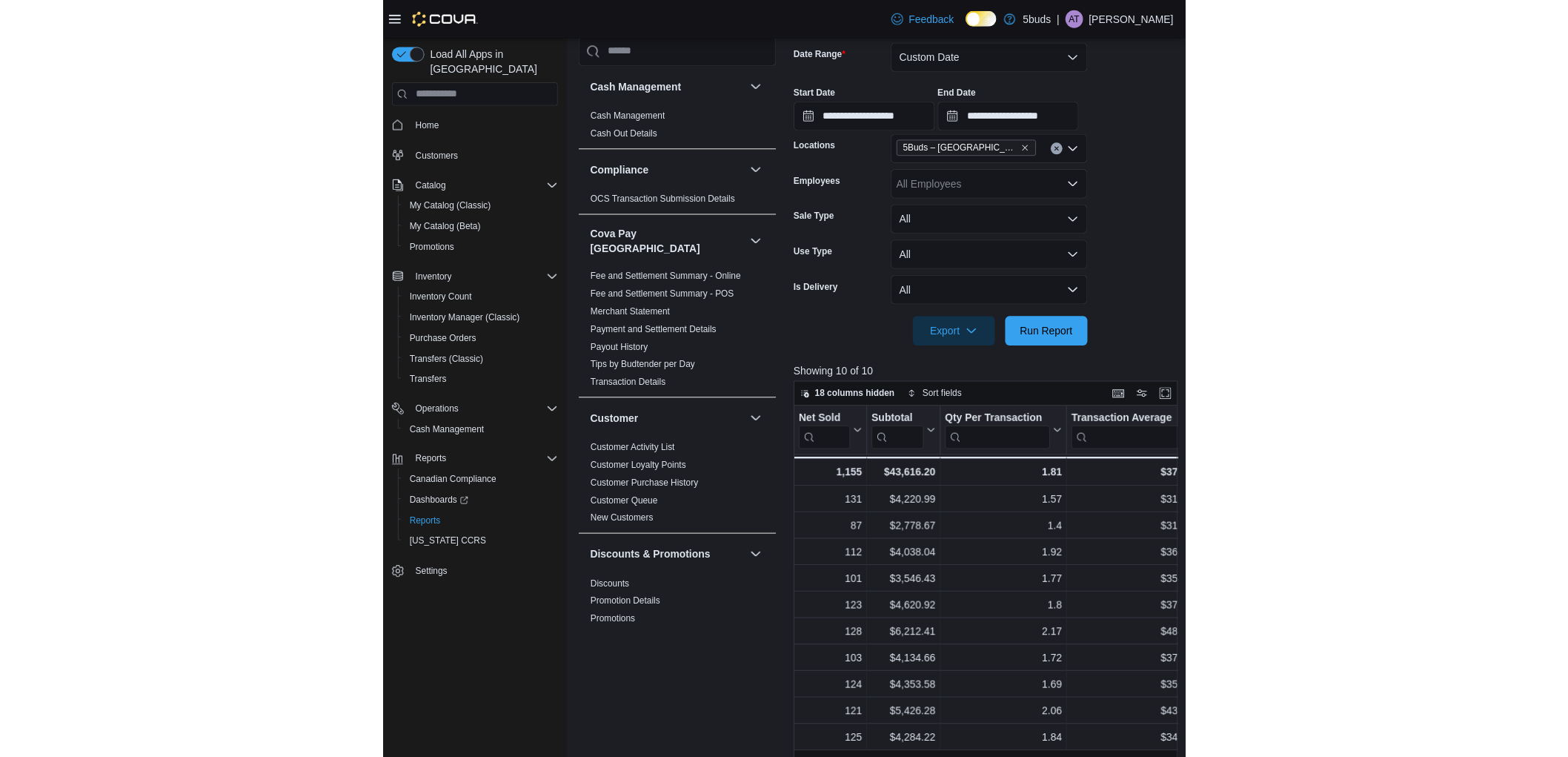
scroll to position [247, 0]
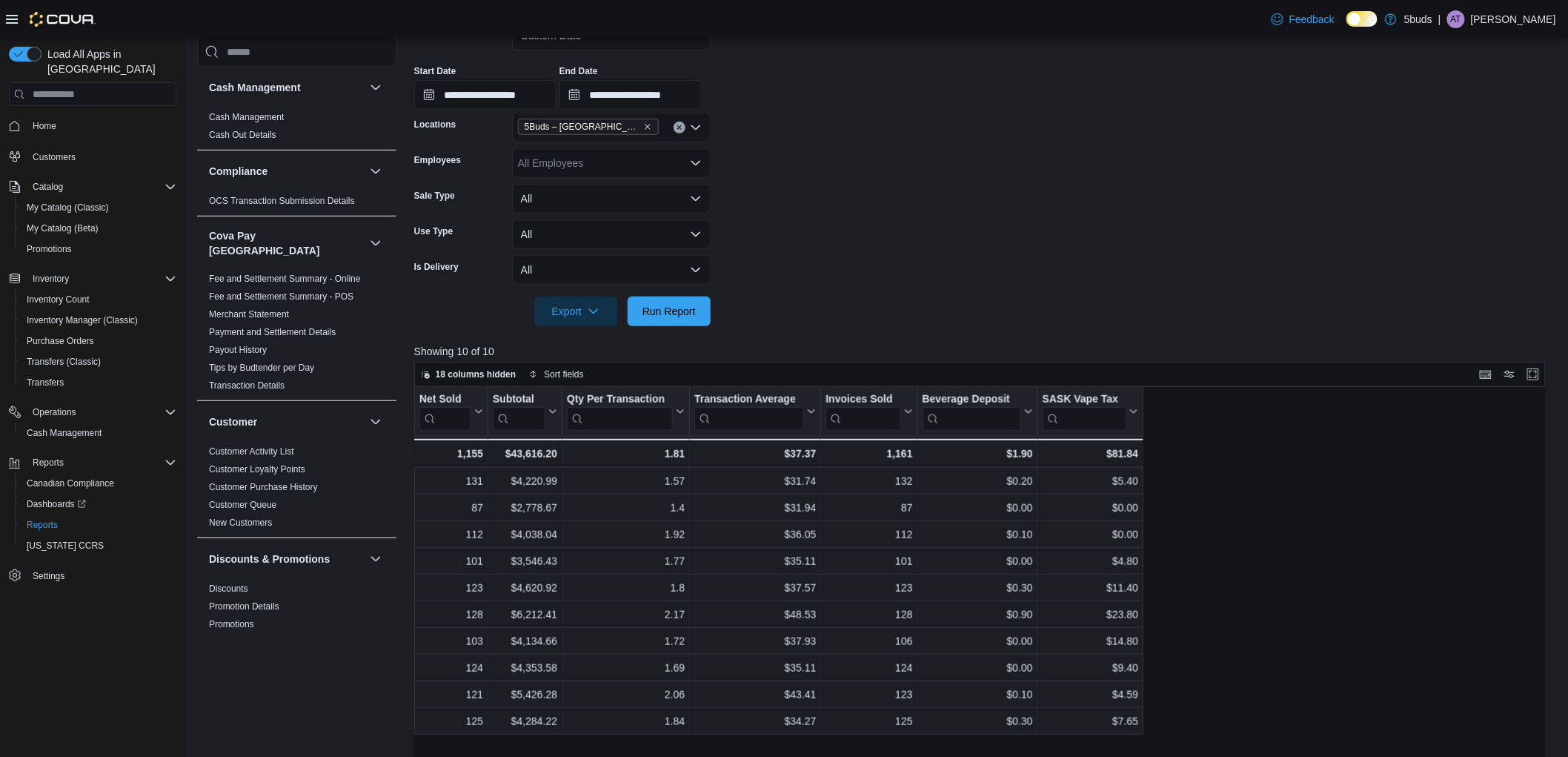
click at [12, 19] on icon at bounding box center [12, 19] width 12 height 12
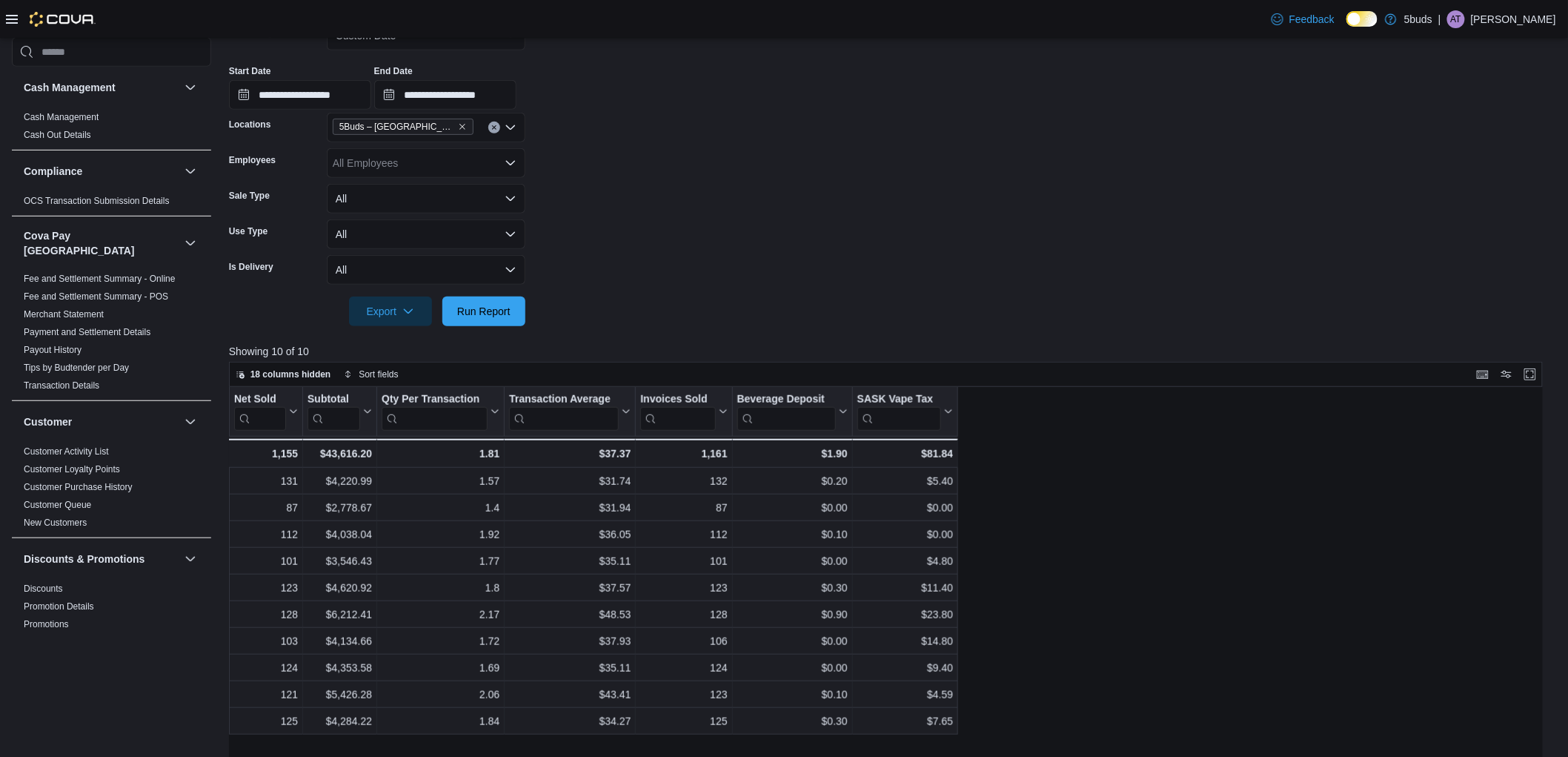
click at [3, 15] on div "Feedback Dark Mode 5buds | AT Alyssa Tatrol" at bounding box center [784, 19] width 1568 height 38
click at [12, 17] on icon at bounding box center [12, 19] width 12 height 12
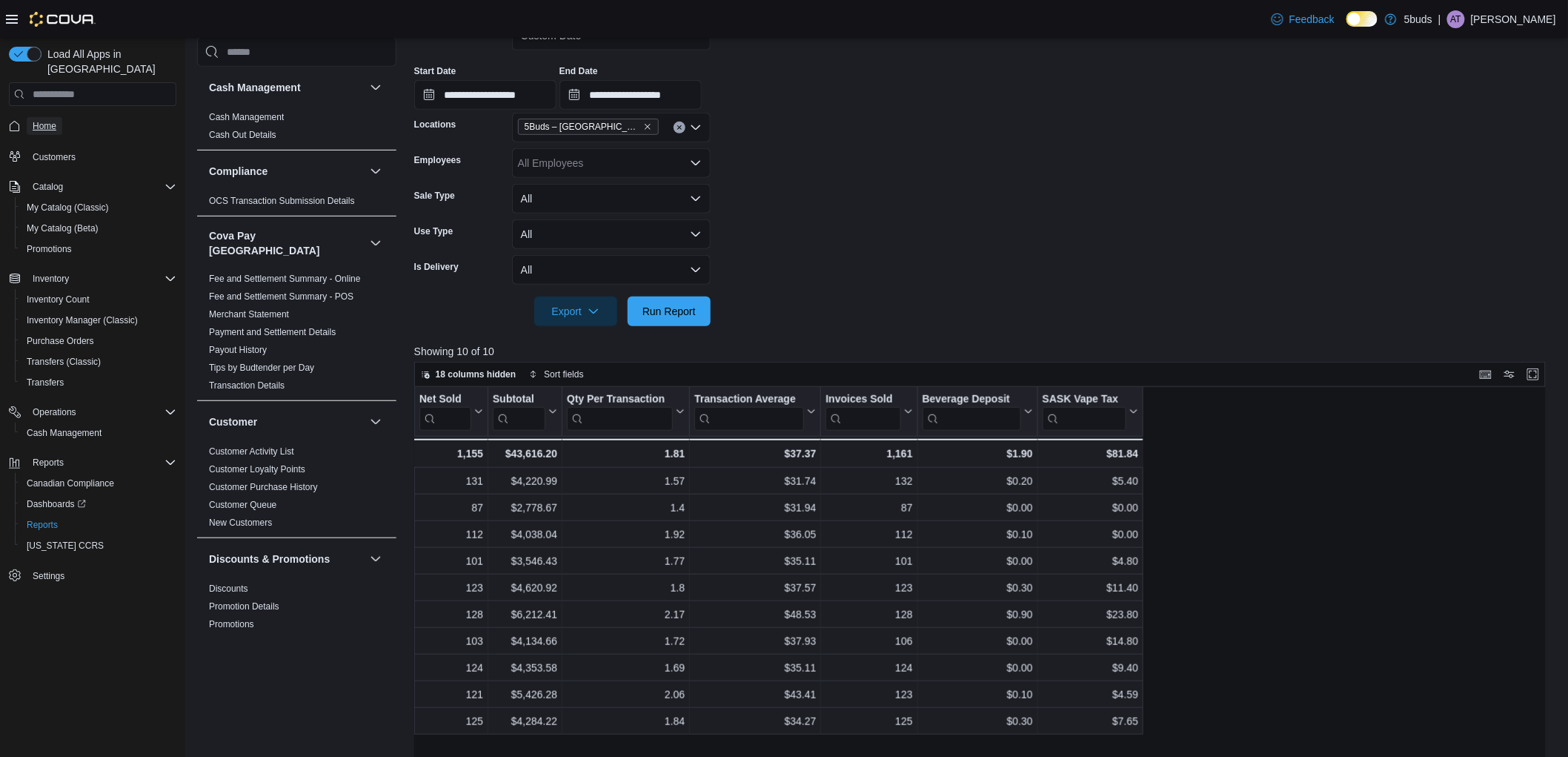
click at [45, 120] on span "Home" at bounding box center [44, 126] width 24 height 12
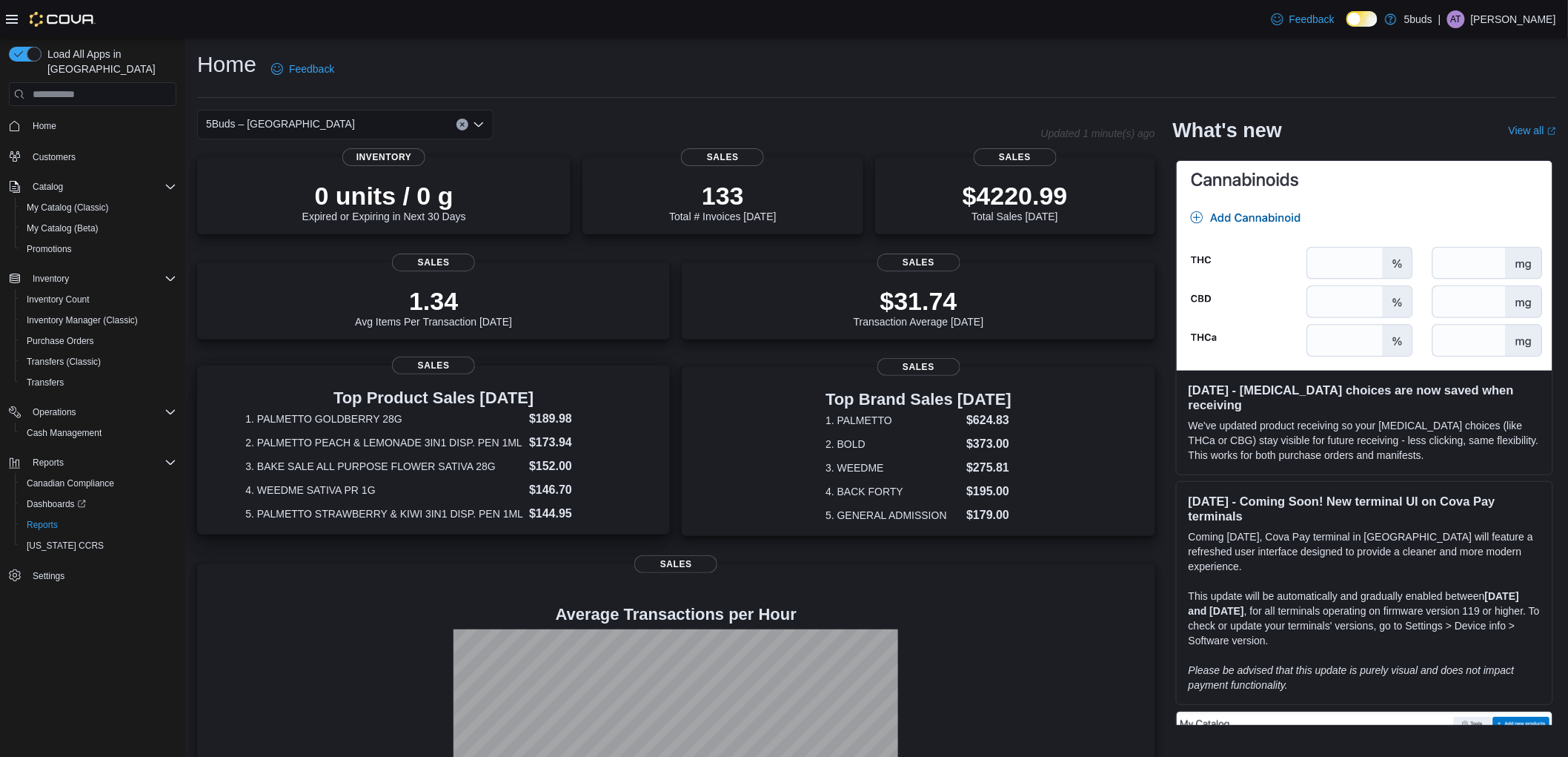
click at [523, 440] on dt "2. PALMETTO PEACH & LEMONADE 3IN1 DISP. PEN 1ML" at bounding box center [384, 442] width 278 height 15
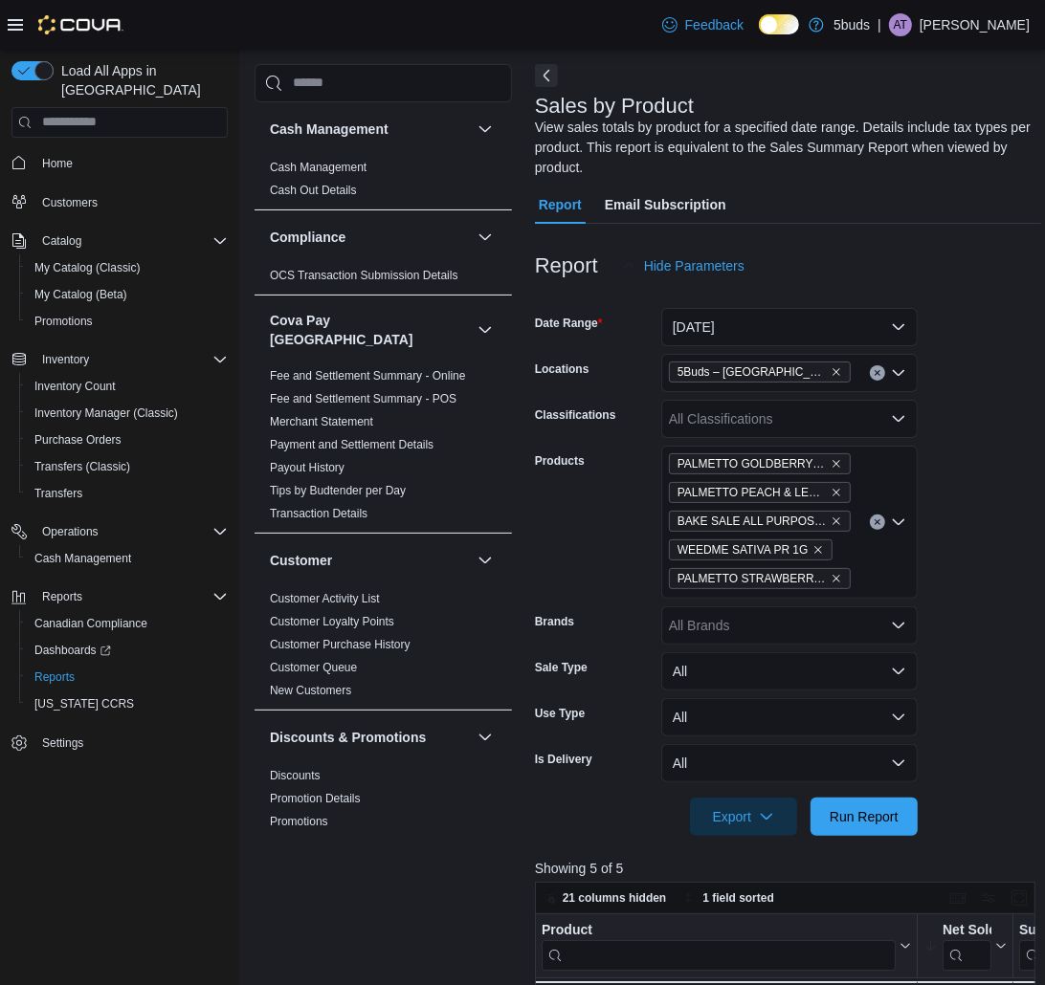
scroll to position [212, 0]
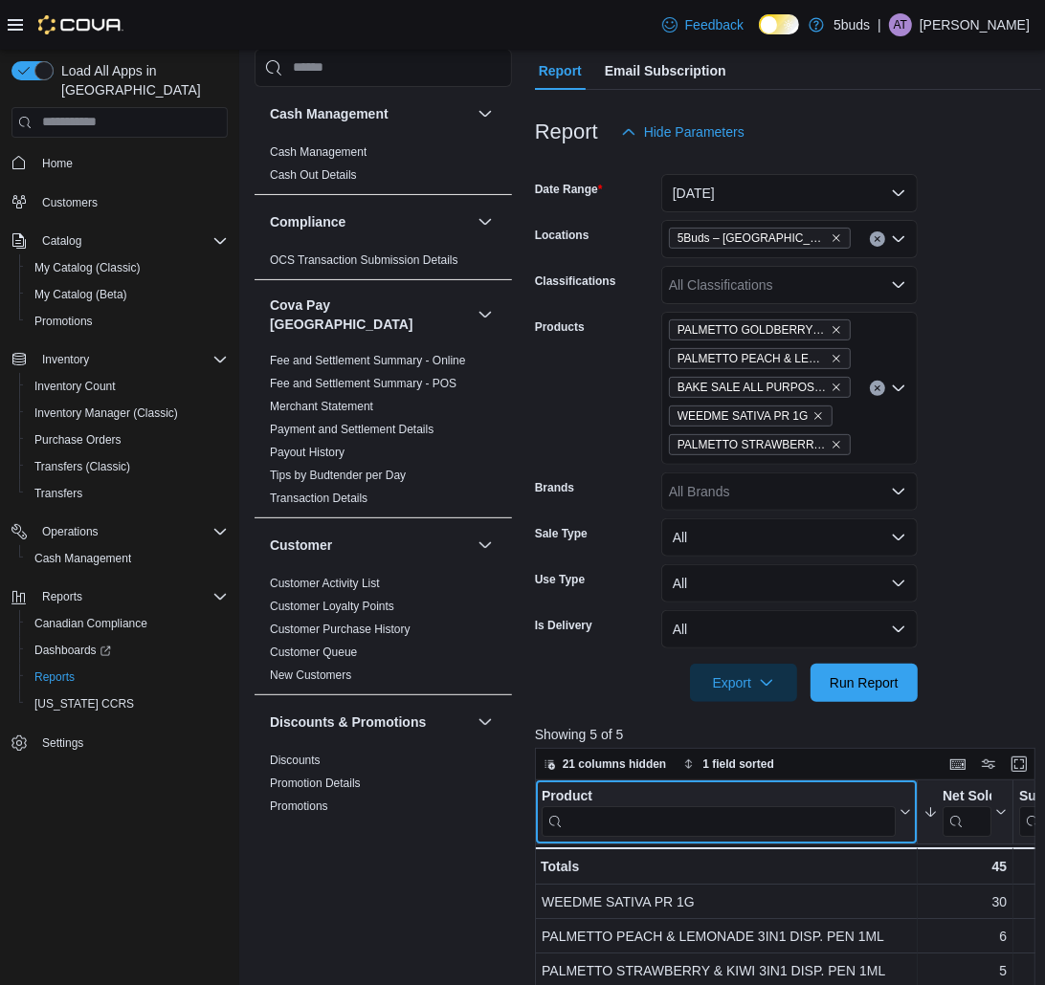
click at [622, 807] on input "search" at bounding box center [718, 821] width 354 height 31
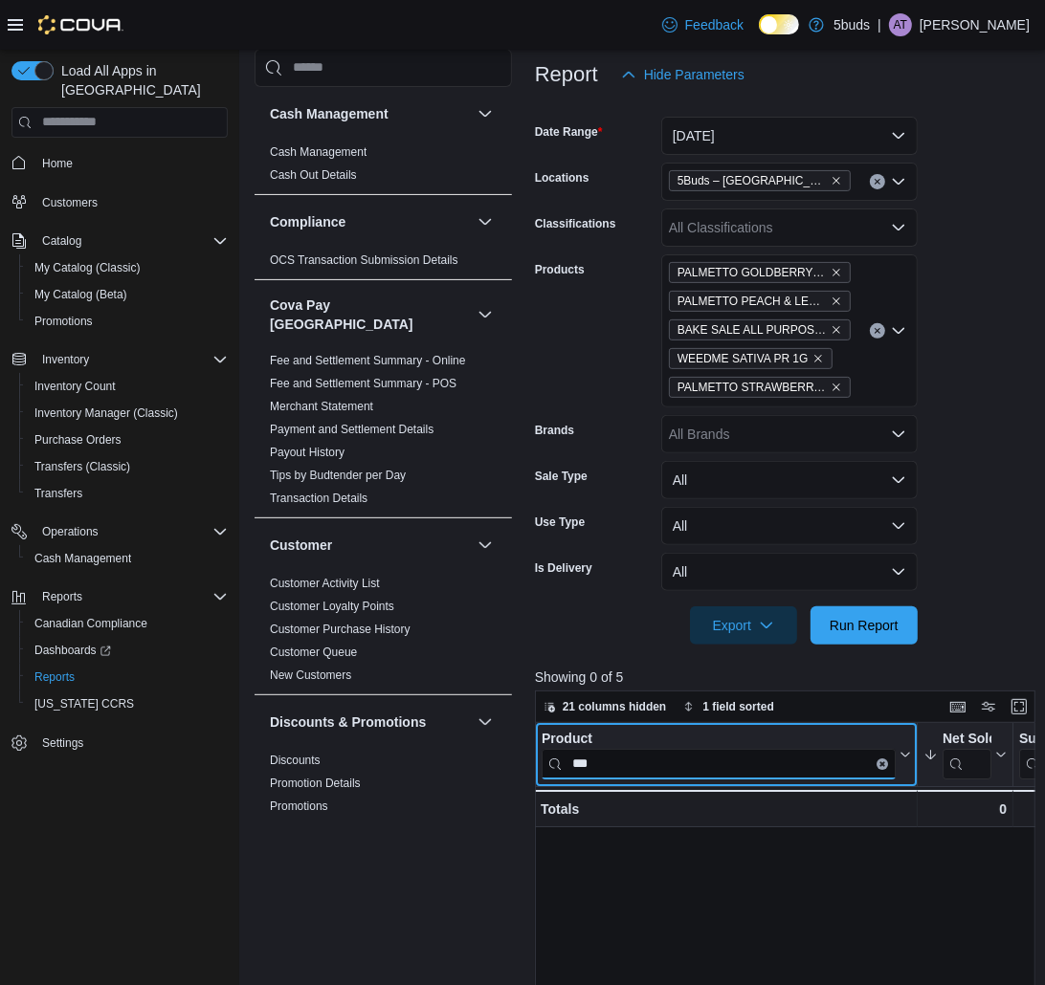
scroll to position [319, 0]
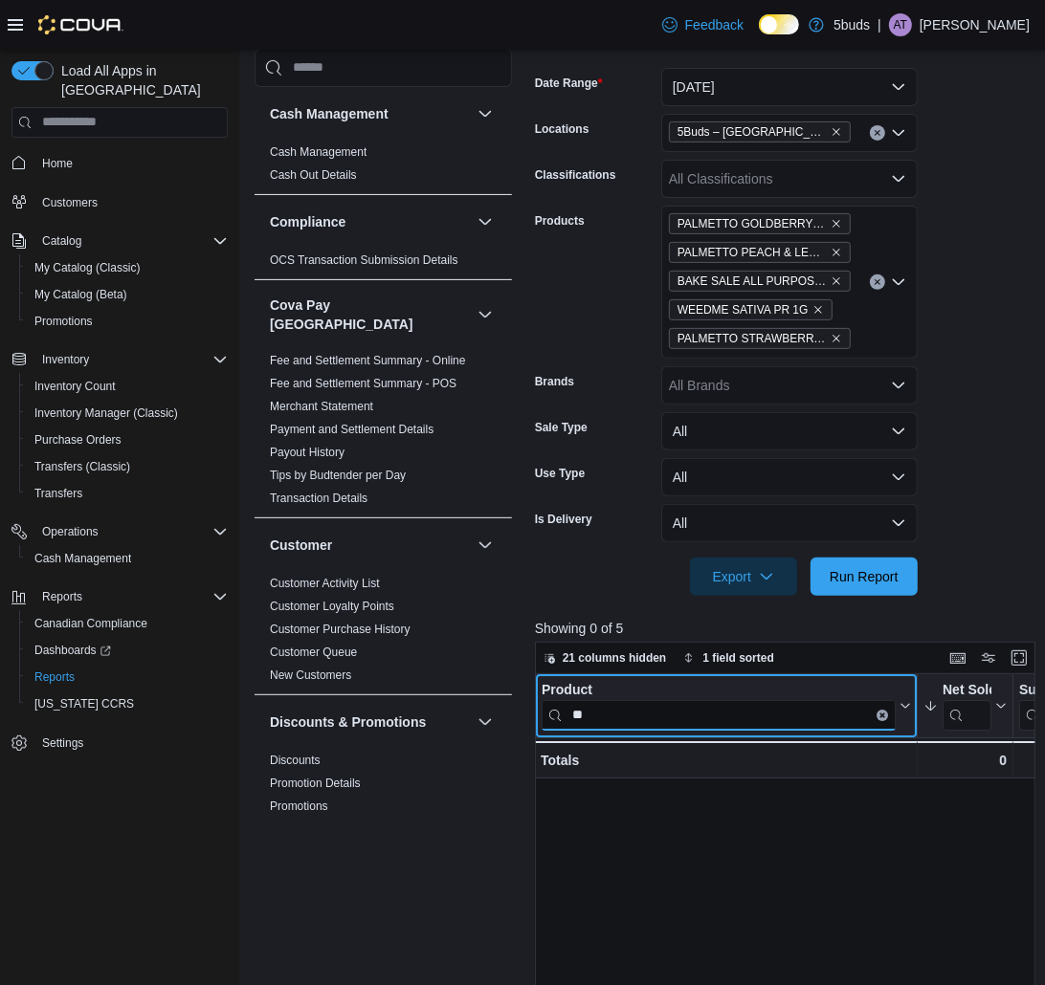
type input "*"
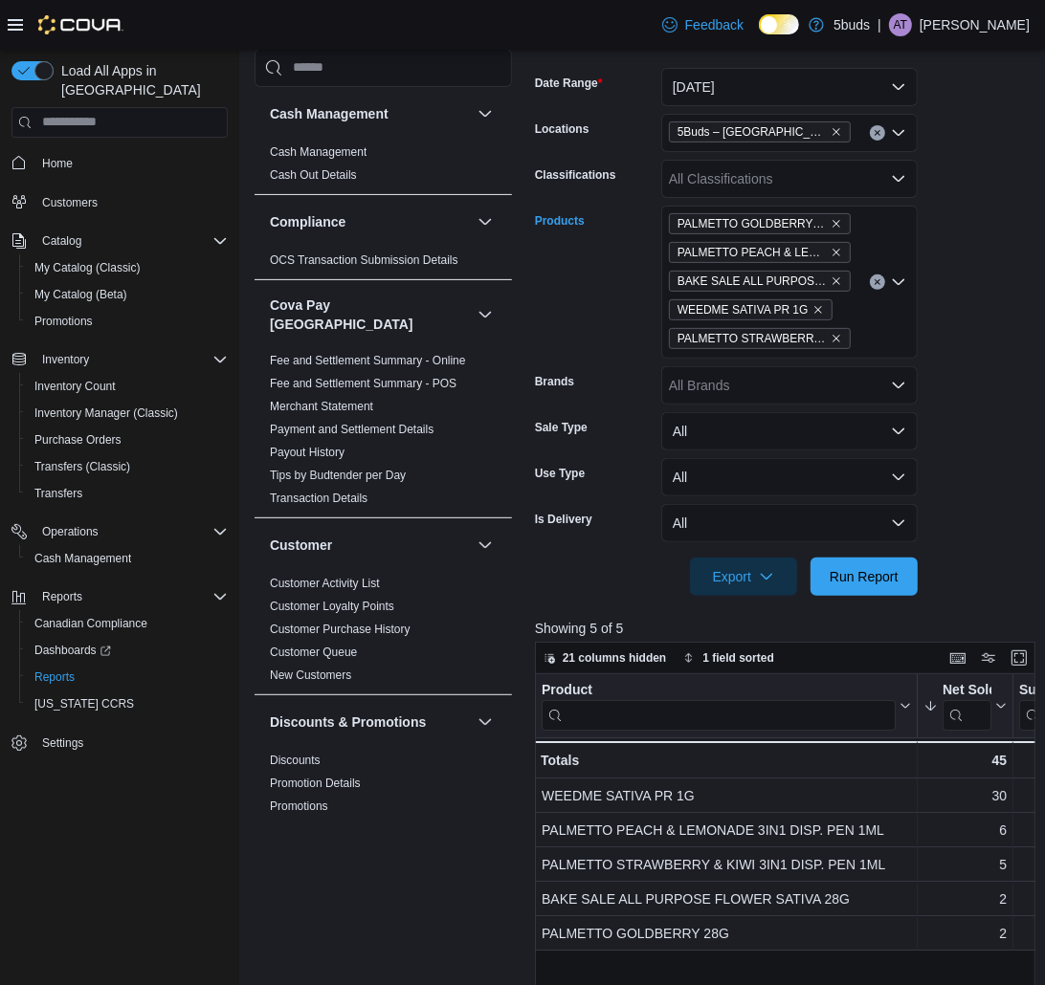
click at [867, 280] on div "PALMETTO GOLDBERRY 28G PALMETTO PEACH & LEMONADE 3IN1 DISP. PEN 1ML BAKE SALE A…" at bounding box center [789, 282] width 256 height 153
click at [873, 278] on icon "Clear input" at bounding box center [877, 282] width 8 height 8
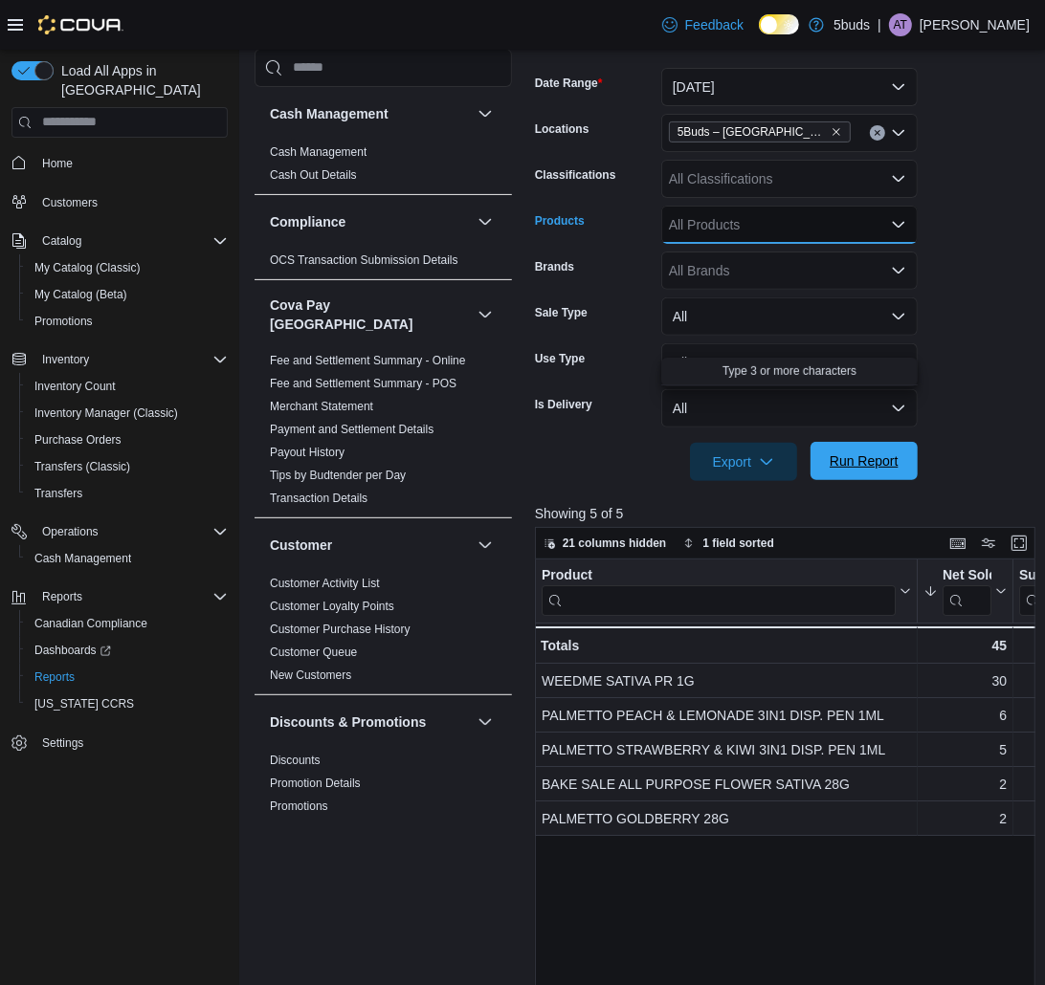
click at [857, 466] on span "Run Report" at bounding box center [863, 461] width 69 height 19
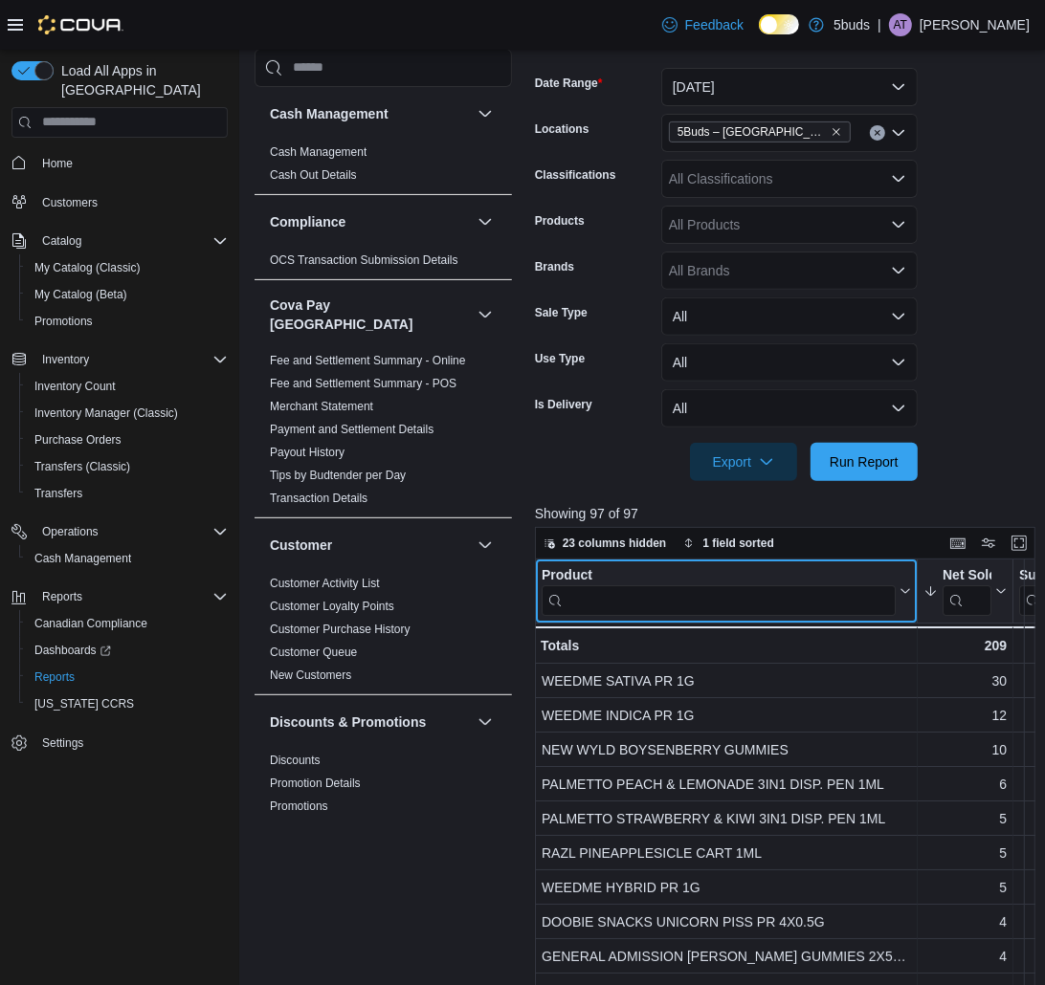
click at [647, 605] on input "search" at bounding box center [718, 600] width 354 height 31
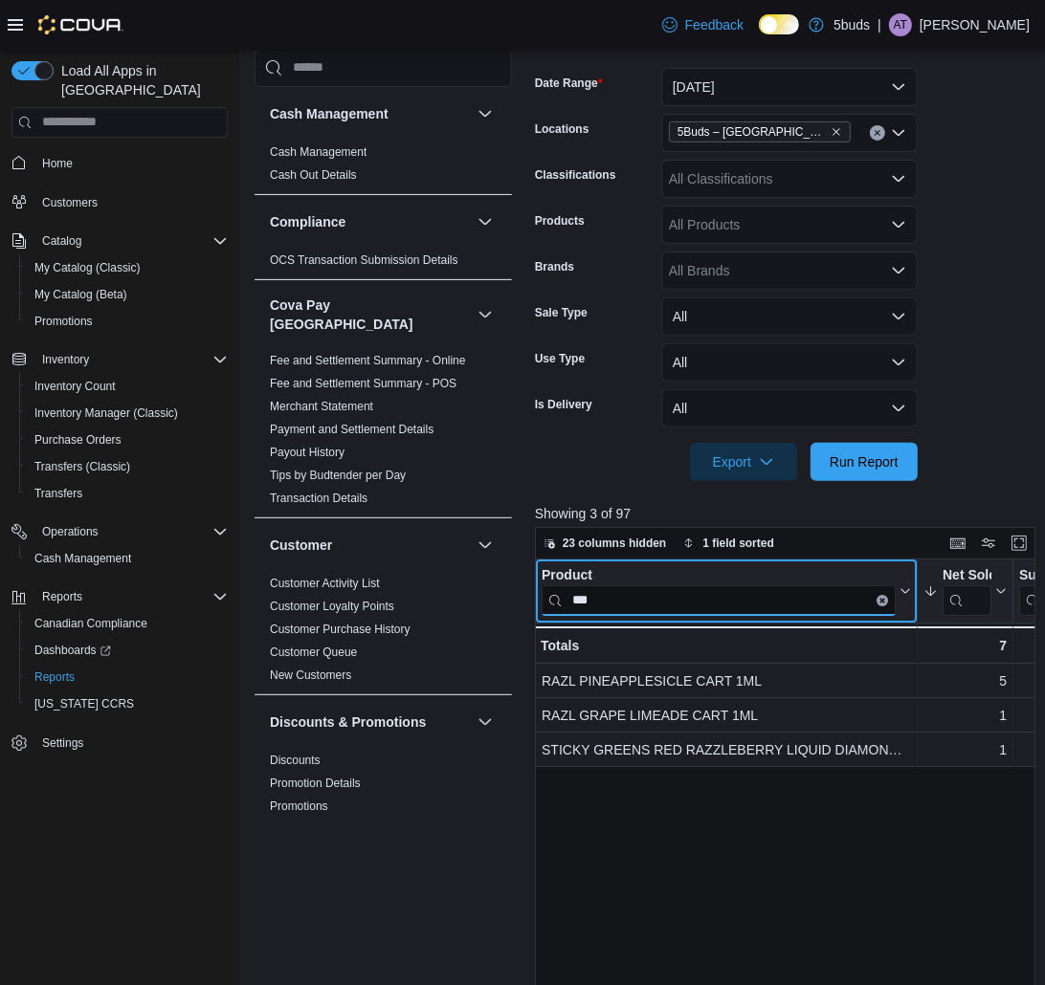
type input "***"
click at [872, 601] on input "***" at bounding box center [718, 600] width 354 height 31
click at [880, 597] on icon "Clear input" at bounding box center [882, 600] width 6 height 6
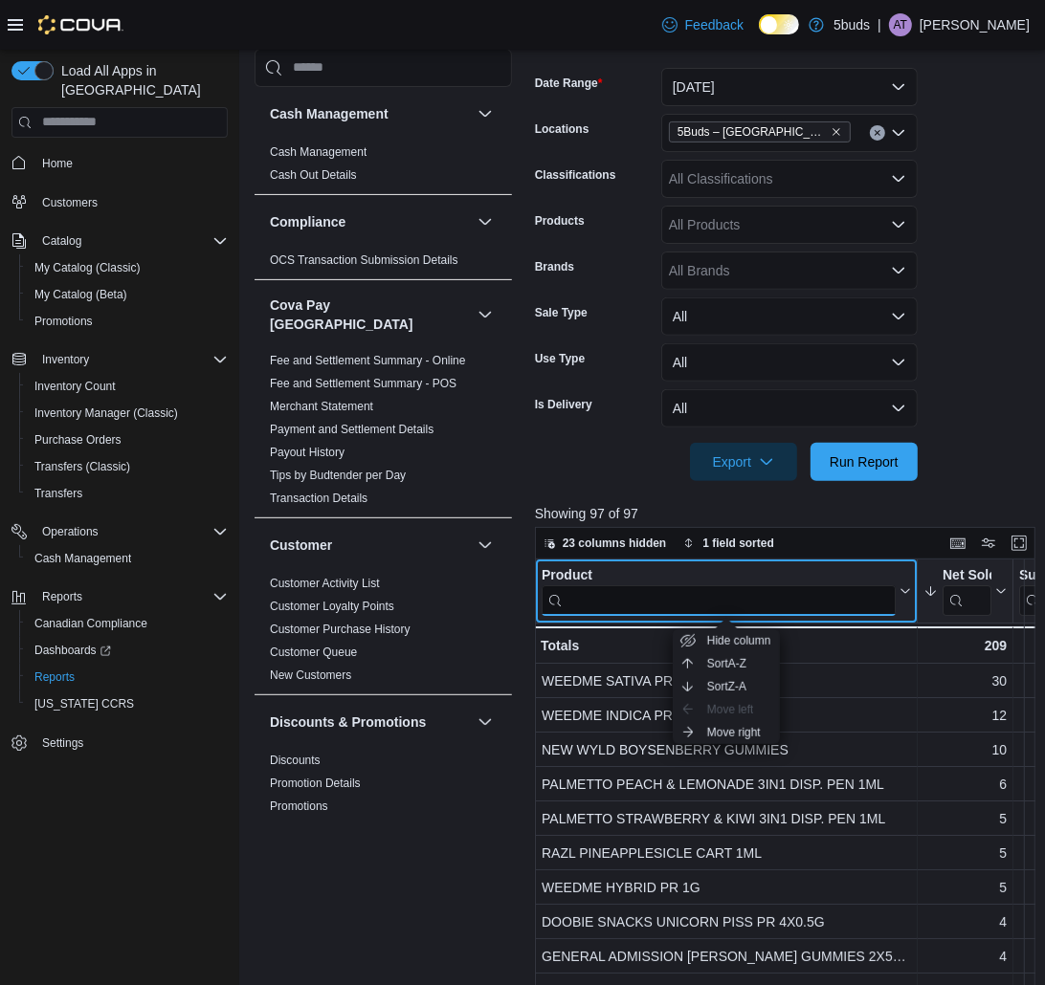
click at [880, 596] on input "search" at bounding box center [718, 600] width 354 height 31
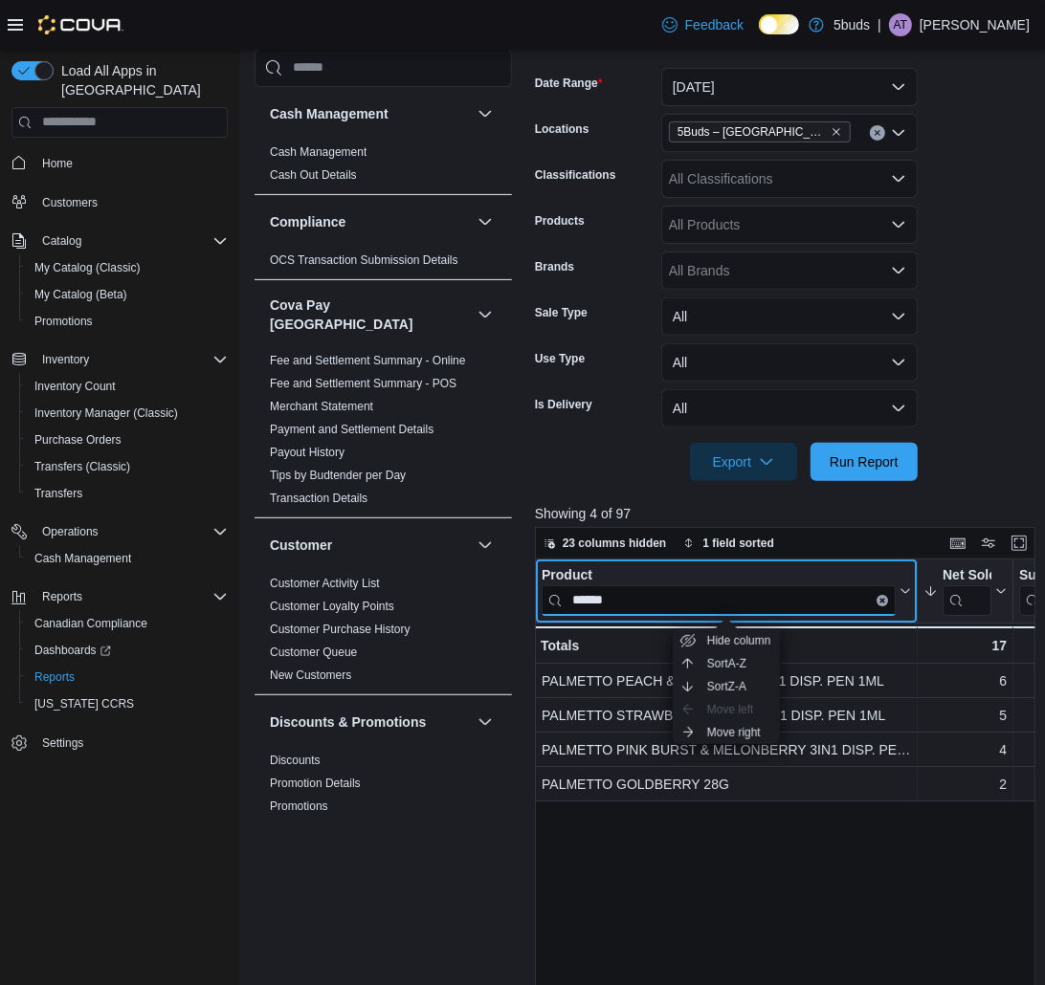
click at [632, 596] on input "******" at bounding box center [718, 600] width 354 height 31
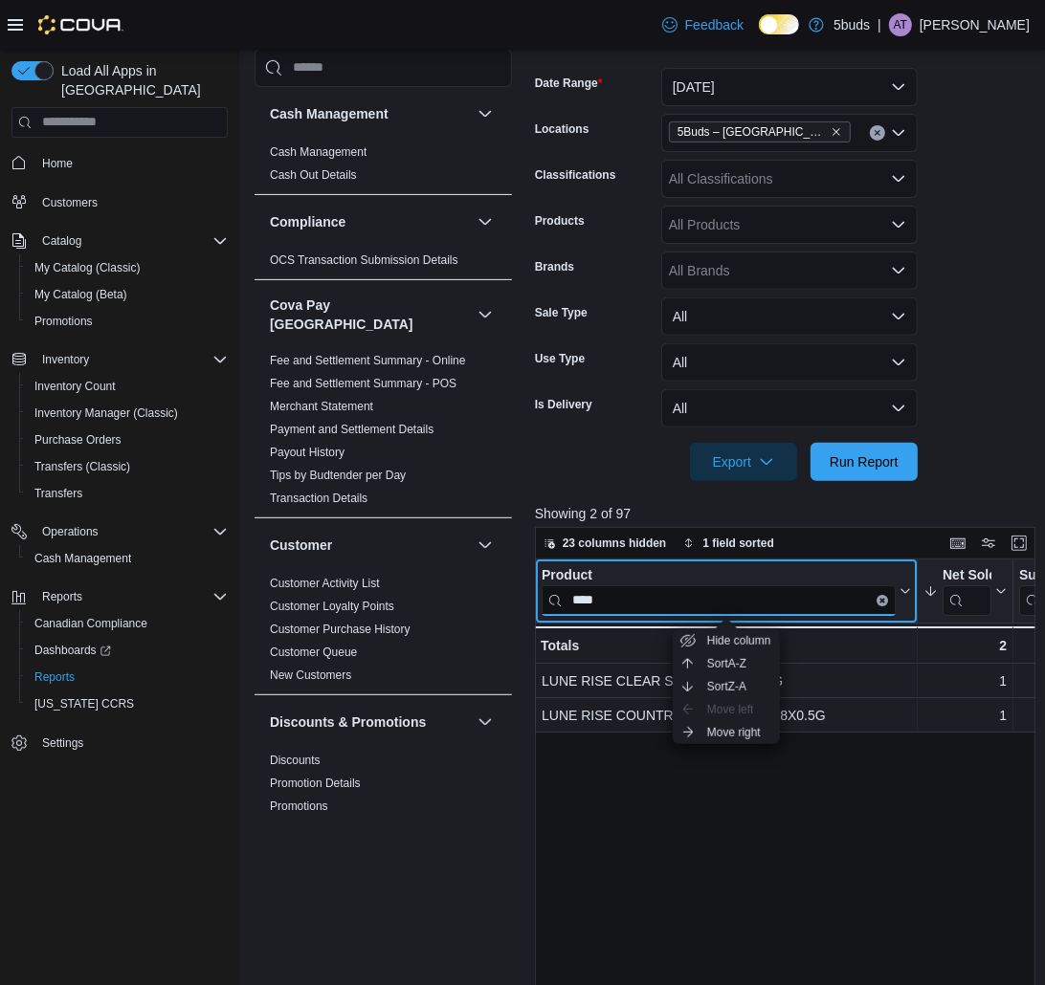
type input "****"
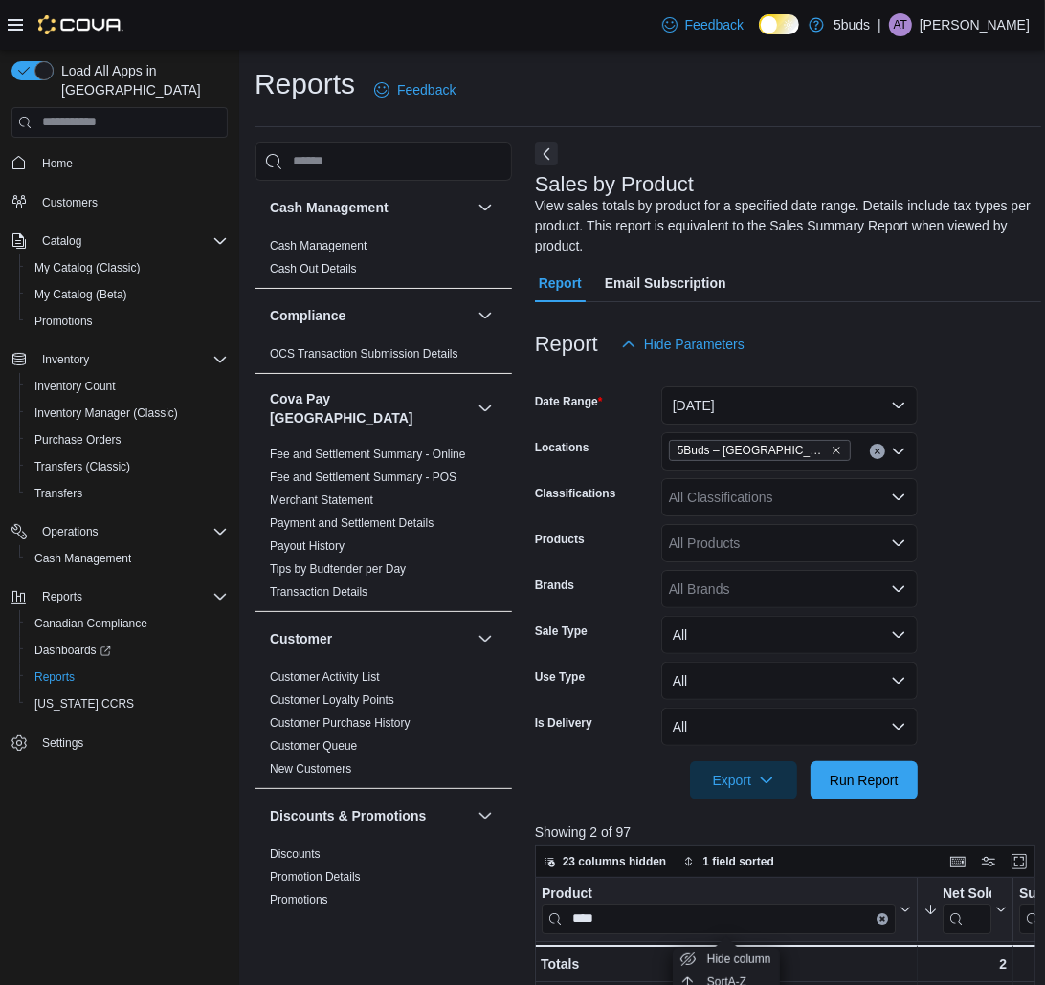
click at [991, 13] on p "[PERSON_NAME]" at bounding box center [974, 24] width 110 height 23
click at [928, 196] on span "Sign Out" at bounding box center [906, 190] width 52 height 19
